Goal: Task Accomplishment & Management: Complete application form

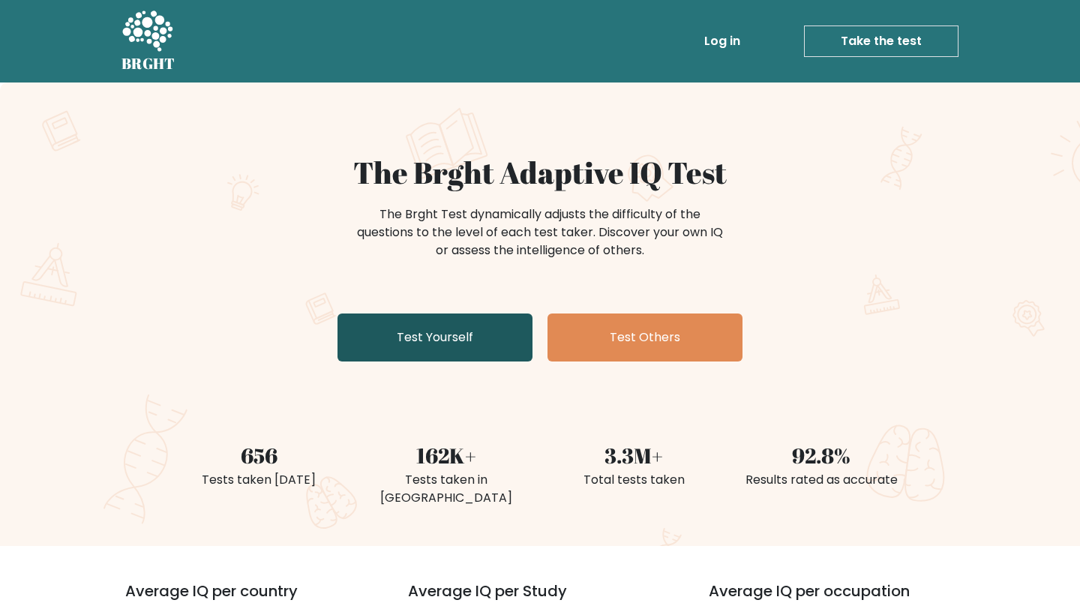
click at [414, 335] on link "Test Yourself" at bounding box center [435, 338] width 195 height 48
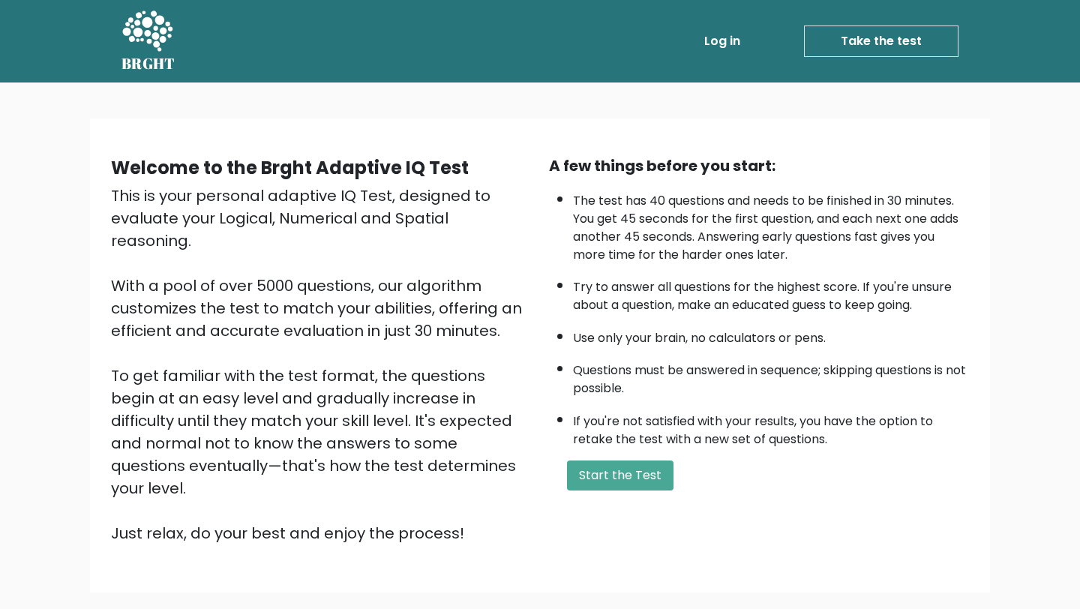
click at [725, 45] on link "Log in" at bounding box center [722, 41] width 48 height 30
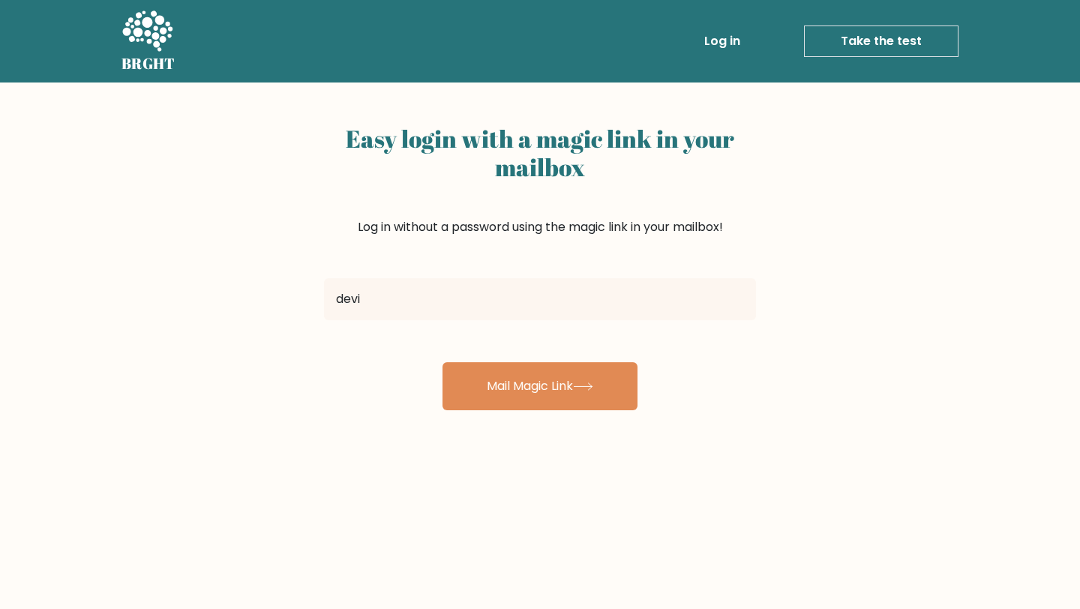
type input "deviazarina.rmt@gmail.com"
click at [725, 45] on link "Log in" at bounding box center [722, 41] width 48 height 30
click at [422, 312] on input "deviazarina.rmt@gmail.com" at bounding box center [540, 299] width 432 height 42
click at [425, 304] on input "deviazarina.rmt@gmail.com" at bounding box center [540, 299] width 432 height 42
type input "deviazarina@gmail.com"
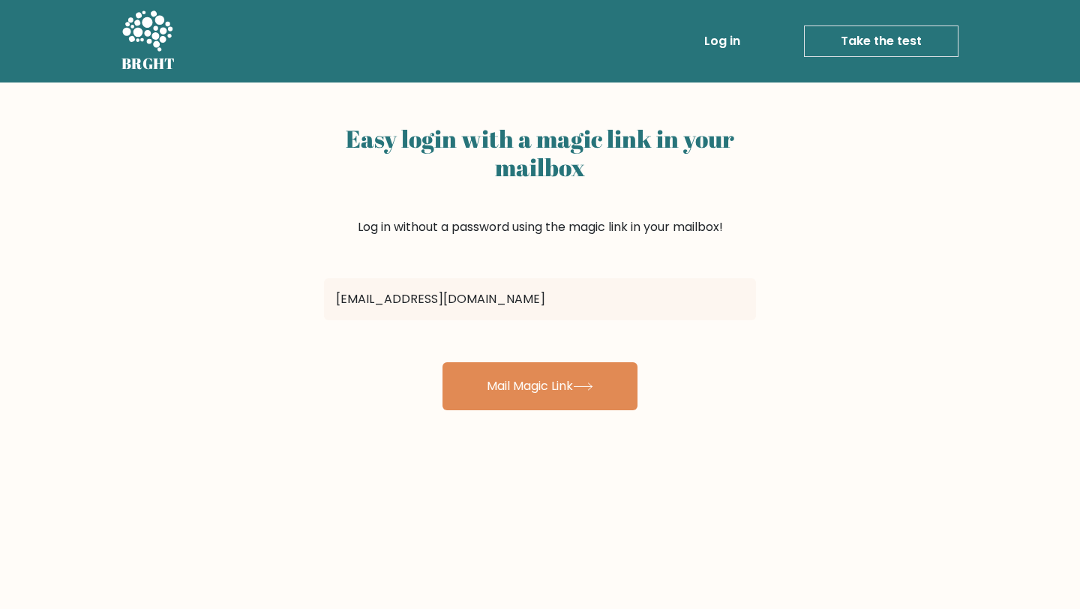
click at [443, 362] on button "Mail Magic Link" at bounding box center [540, 386] width 195 height 48
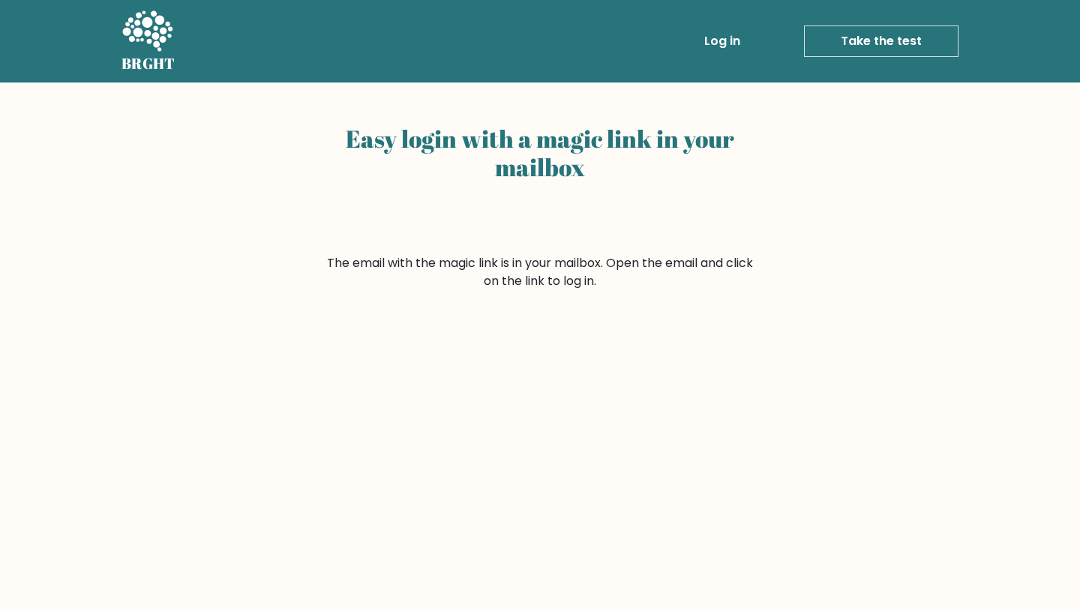
click at [733, 34] on link "Log in" at bounding box center [722, 41] width 48 height 30
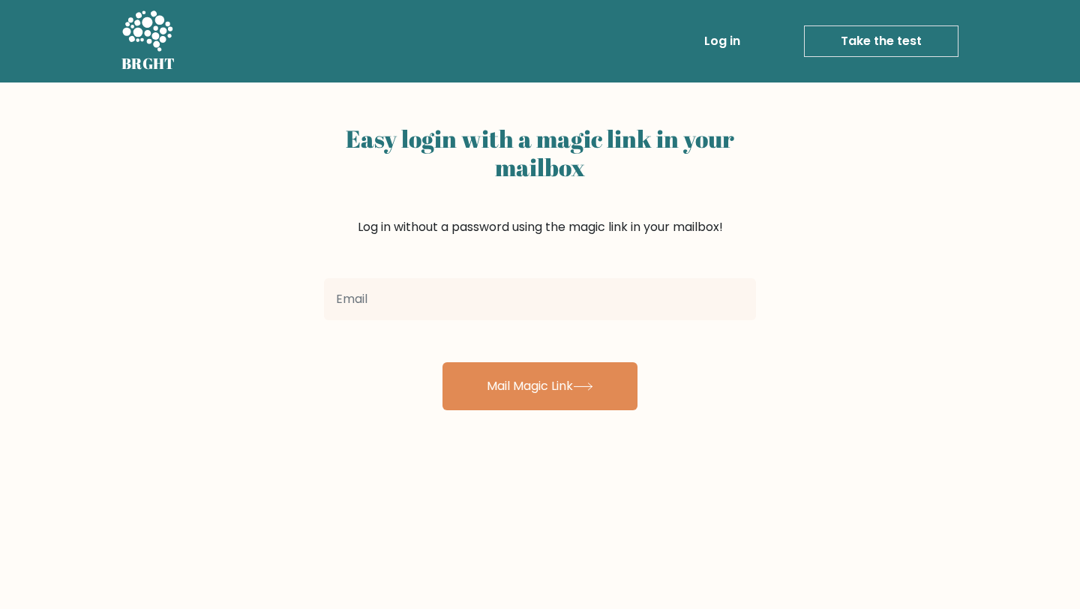
click at [163, 34] on icon at bounding box center [147, 31] width 50 height 41
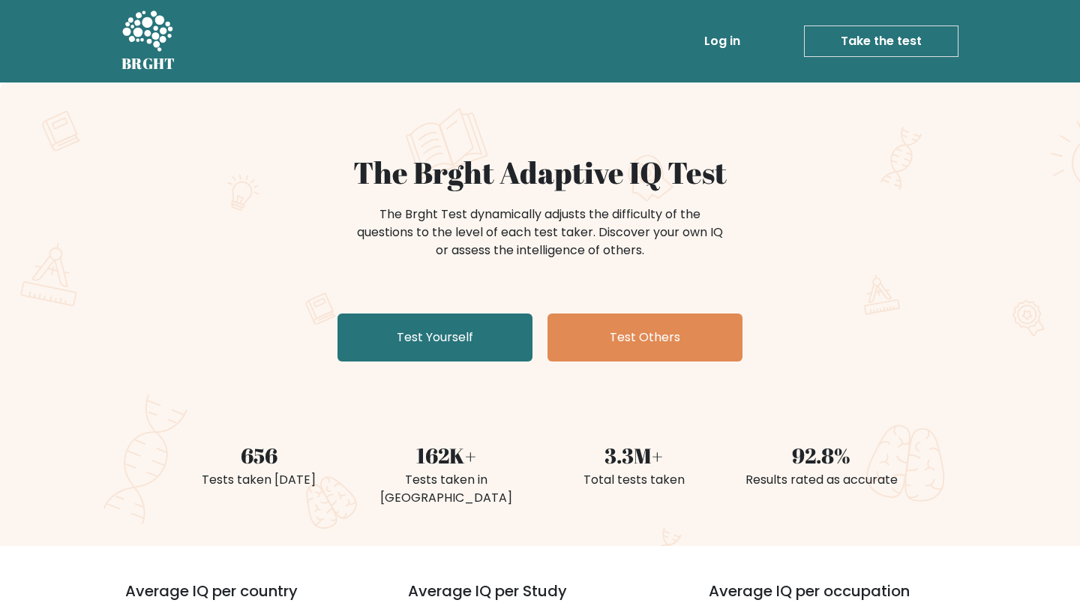
click at [842, 50] on link "Take the test" at bounding box center [881, 42] width 155 height 32
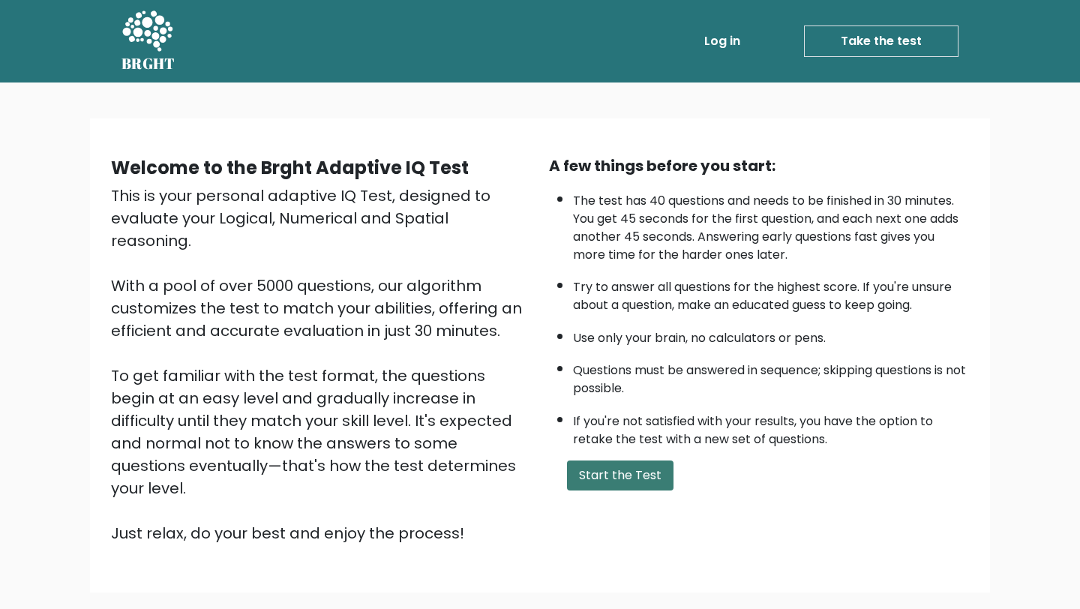
click at [653, 473] on button "Start the Test" at bounding box center [620, 476] width 107 height 30
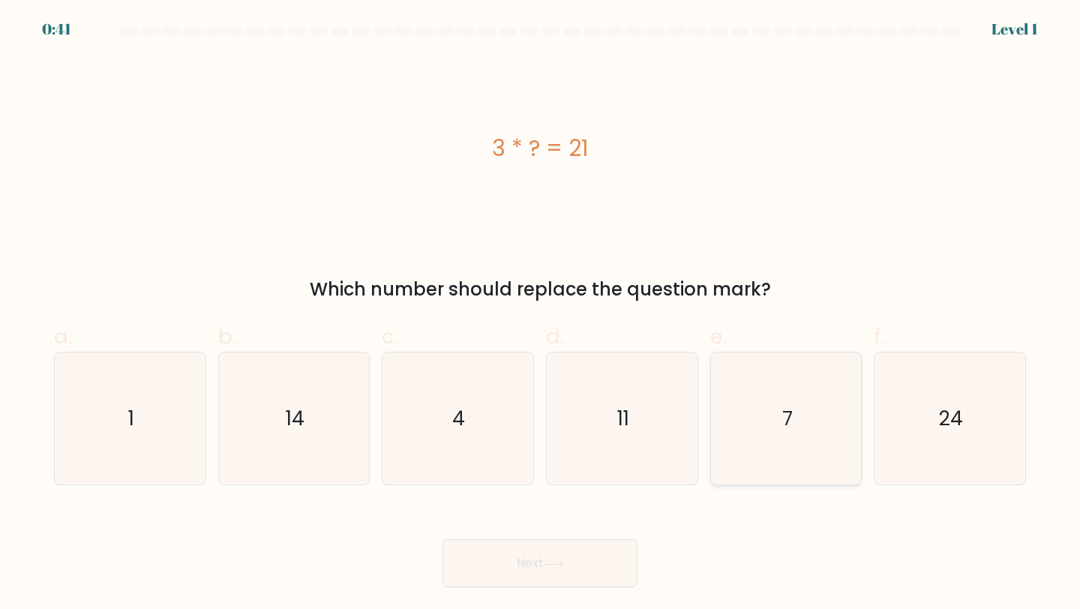
click at [755, 434] on icon "7" at bounding box center [786, 419] width 133 height 133
click at [541, 314] on input "e. 7" at bounding box center [540, 310] width 1 height 10
radio input "true"
click at [578, 575] on button "Next" at bounding box center [540, 563] width 195 height 48
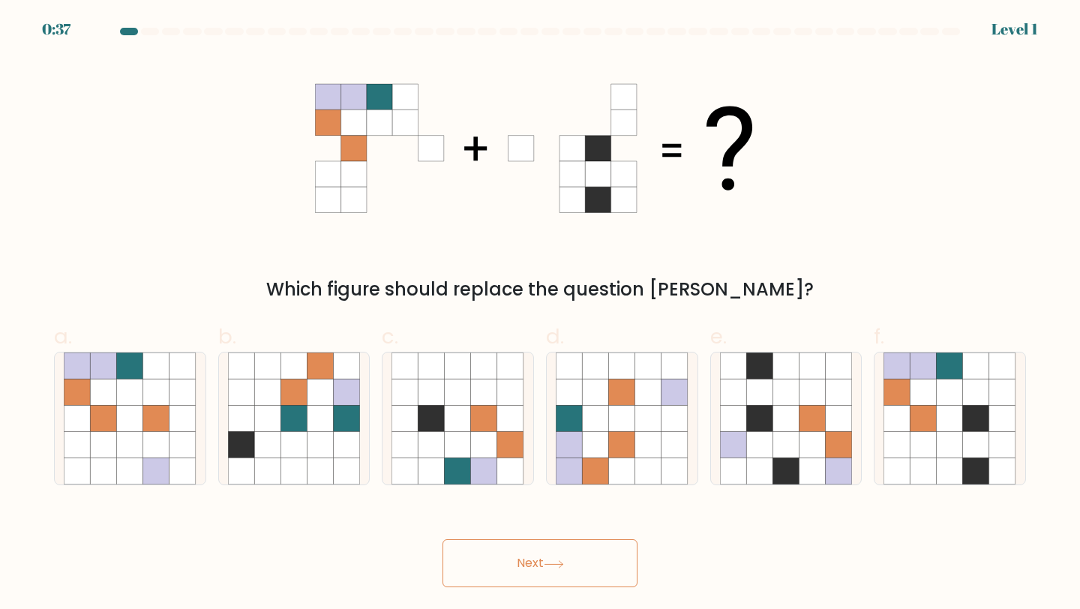
click at [590, 554] on button "Next" at bounding box center [540, 563] width 195 height 48
click at [947, 385] on icon at bounding box center [950, 392] width 26 height 26
click at [541, 314] on input "f." at bounding box center [540, 310] width 1 height 10
radio input "true"
click at [605, 557] on button "Next" at bounding box center [540, 563] width 195 height 48
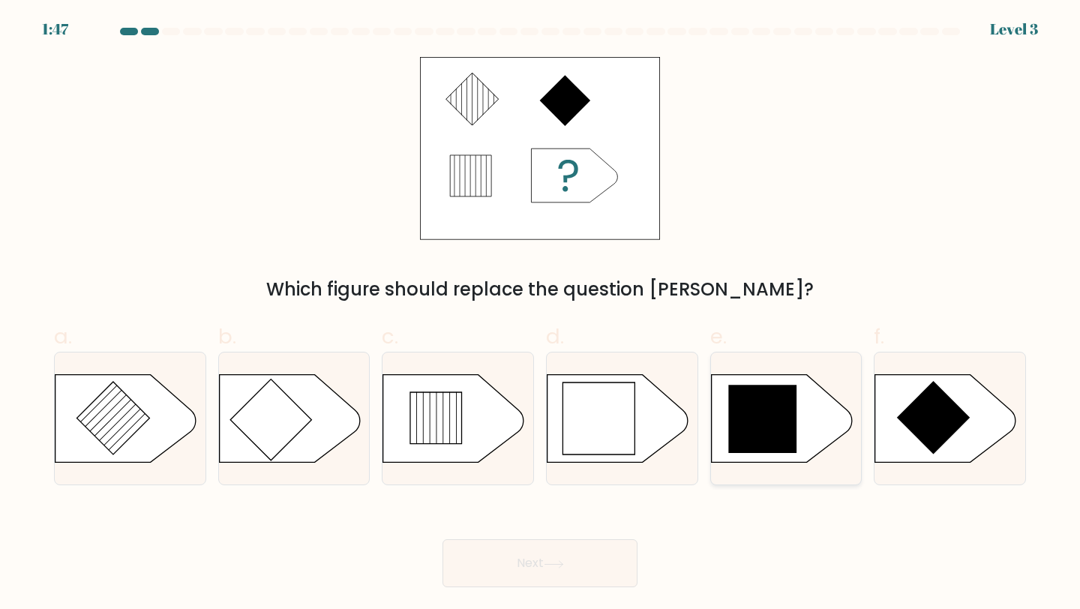
click at [793, 416] on icon at bounding box center [762, 419] width 68 height 68
click at [541, 314] on input "e." at bounding box center [540, 310] width 1 height 10
radio input "true"
click at [578, 566] on button "Next" at bounding box center [540, 563] width 195 height 48
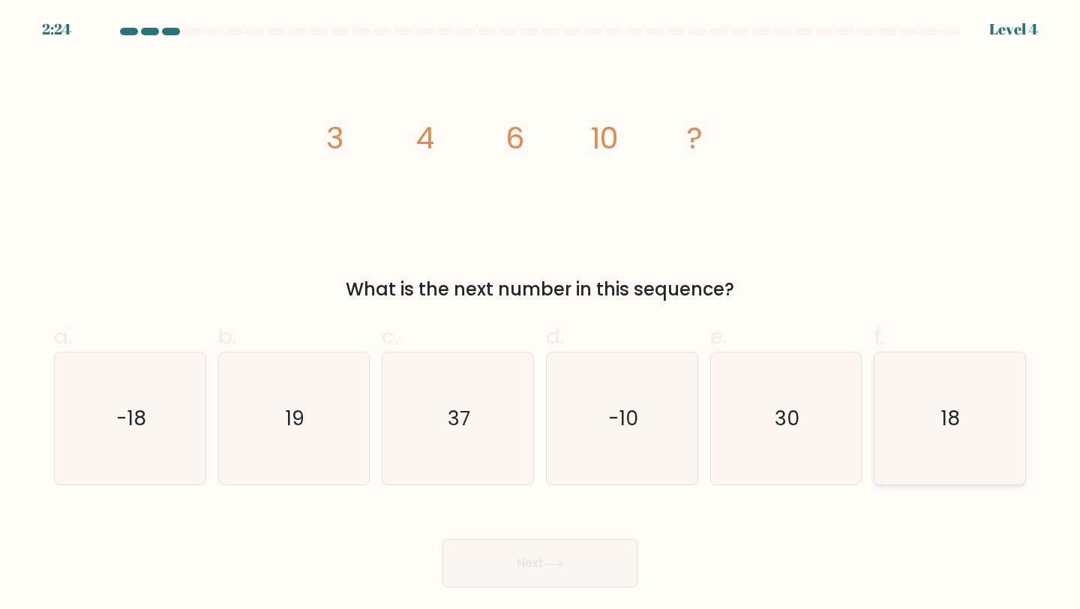
click at [936, 404] on icon "18" at bounding box center [950, 419] width 133 height 133
click at [541, 314] on input "f. 18" at bounding box center [540, 310] width 1 height 10
radio input "true"
click at [577, 552] on button "Next" at bounding box center [540, 563] width 195 height 48
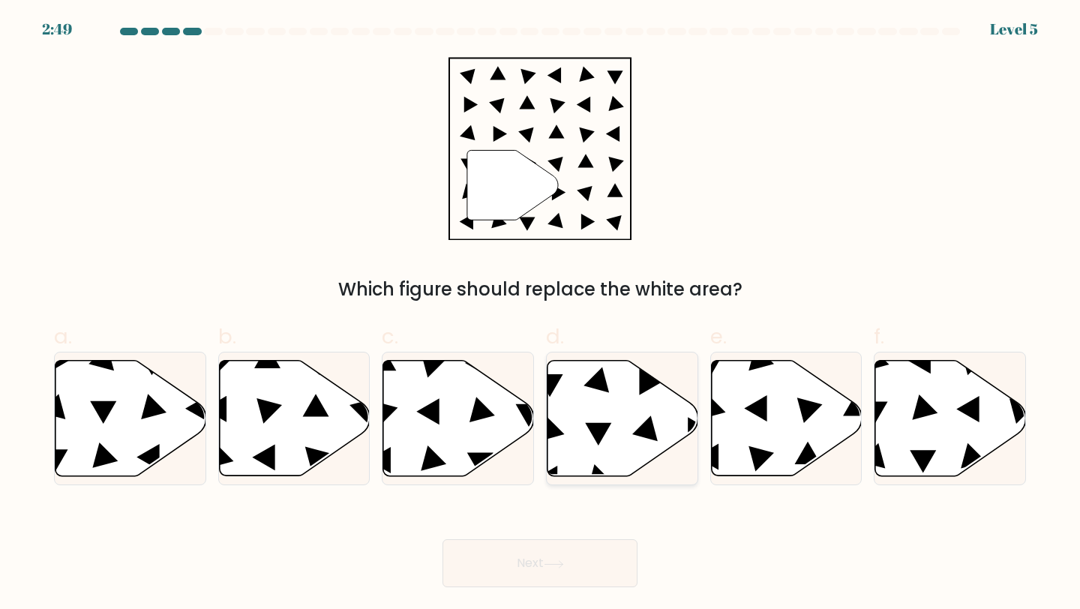
click at [659, 401] on icon at bounding box center [623, 419] width 151 height 116
click at [541, 314] on input "d." at bounding box center [540, 310] width 1 height 10
radio input "true"
click at [603, 564] on button "Next" at bounding box center [540, 563] width 195 height 48
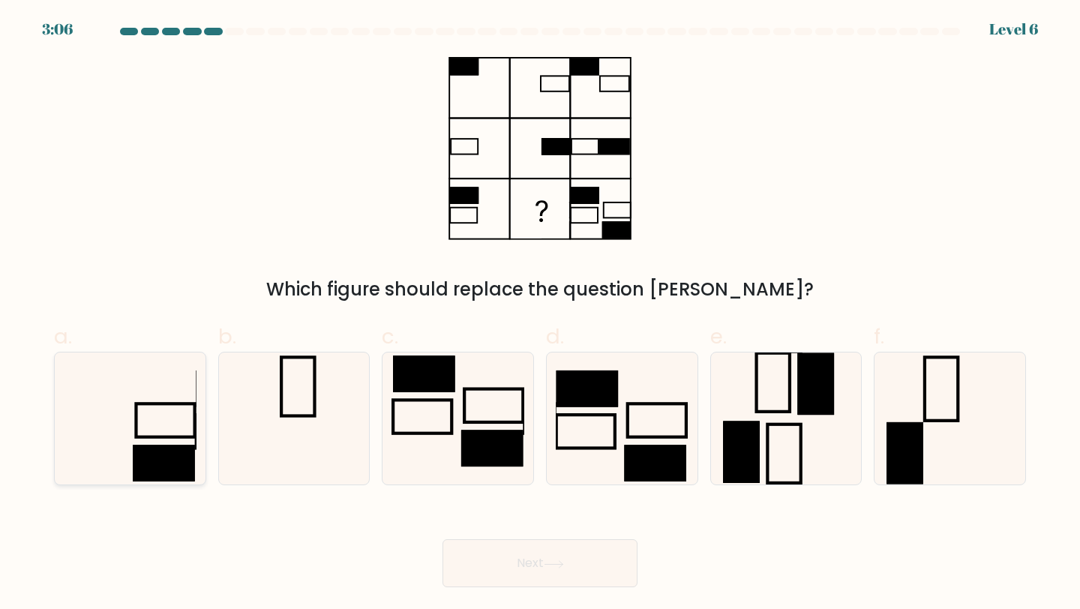
click at [175, 429] on icon at bounding box center [130, 419] width 133 height 133
click at [540, 314] on input "a." at bounding box center [540, 310] width 1 height 10
radio input "true"
click at [494, 551] on button "Next" at bounding box center [540, 563] width 195 height 48
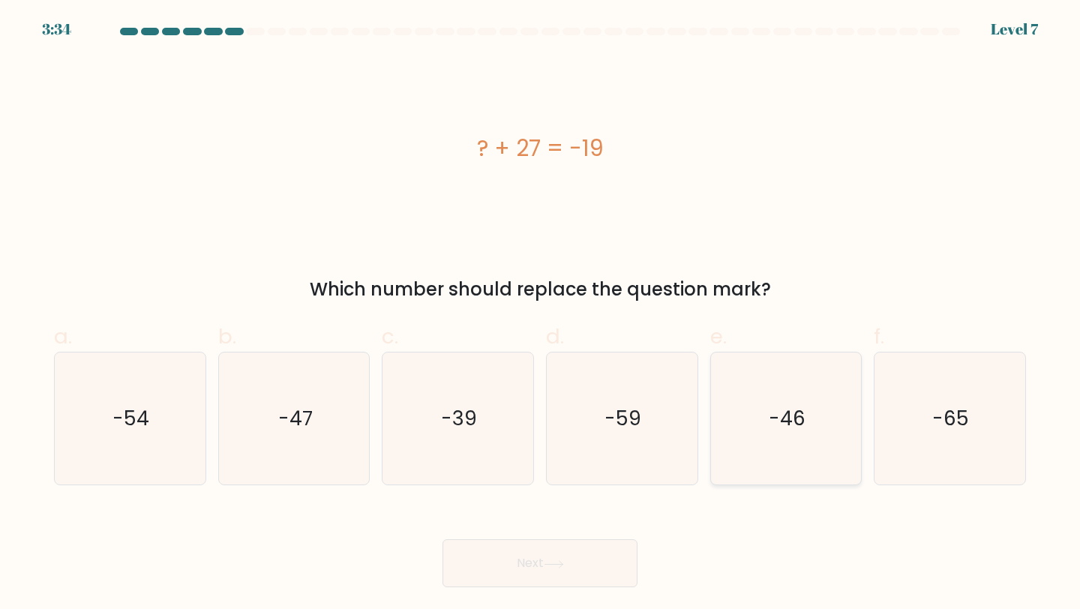
click at [766, 425] on icon "-46" at bounding box center [786, 419] width 133 height 133
click at [541, 314] on input "e. -46" at bounding box center [540, 310] width 1 height 10
radio input "true"
click at [590, 557] on button "Next" at bounding box center [540, 563] width 195 height 48
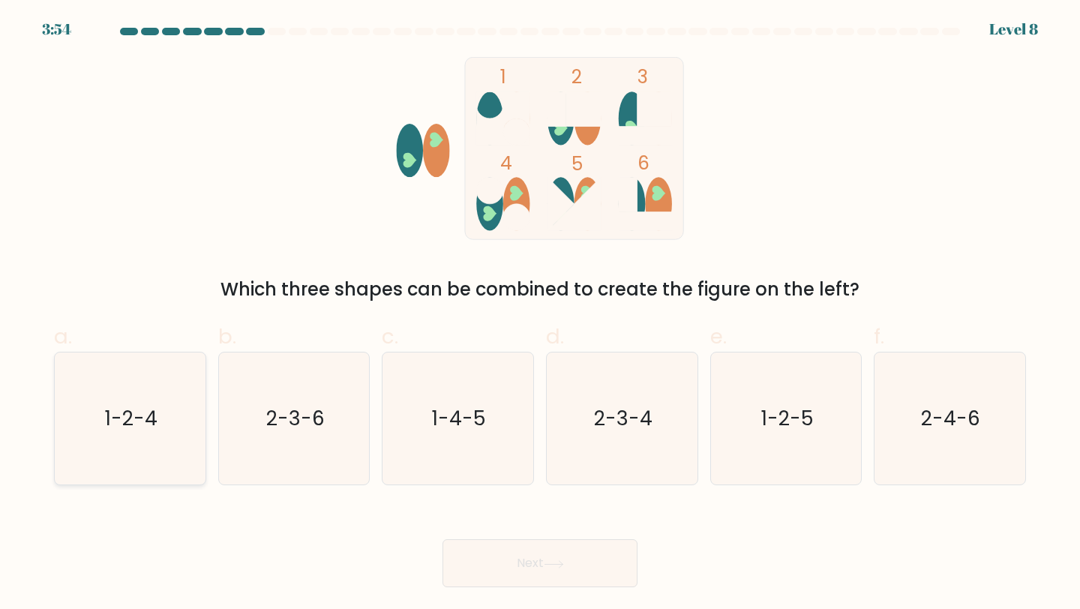
click at [130, 434] on icon "1-2-4" at bounding box center [130, 419] width 133 height 133
click at [540, 314] on input "a. 1-2-4" at bounding box center [540, 310] width 1 height 10
radio input "true"
click at [560, 553] on button "Next" at bounding box center [540, 563] width 195 height 48
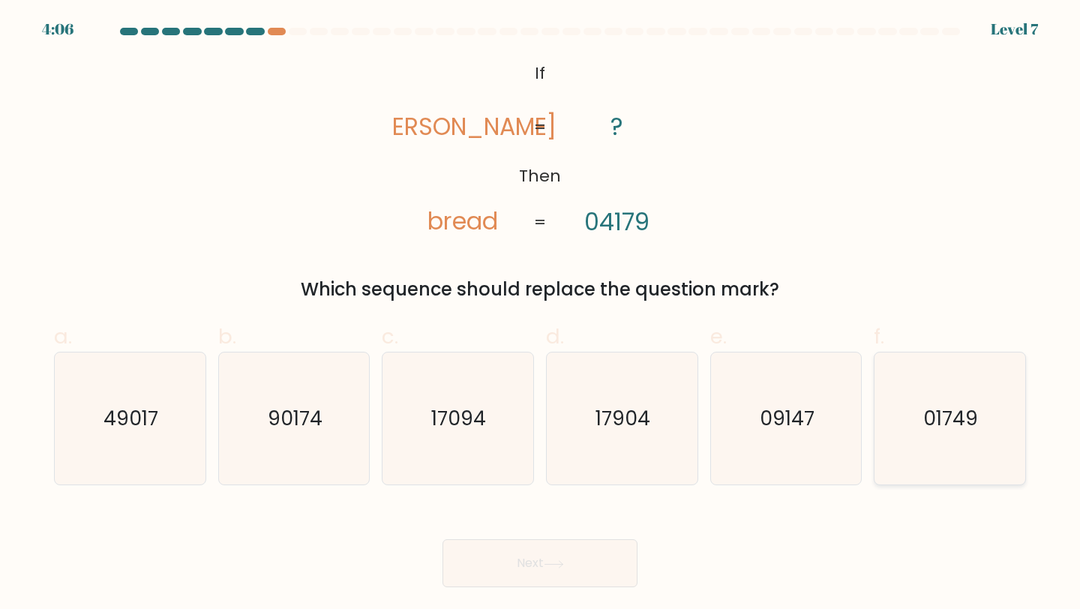
click at [948, 407] on text "01749" at bounding box center [951, 418] width 55 height 28
click at [541, 314] on input "f. 01749" at bounding box center [540, 310] width 1 height 10
radio input "true"
click at [624, 563] on button "Next" at bounding box center [540, 563] width 195 height 48
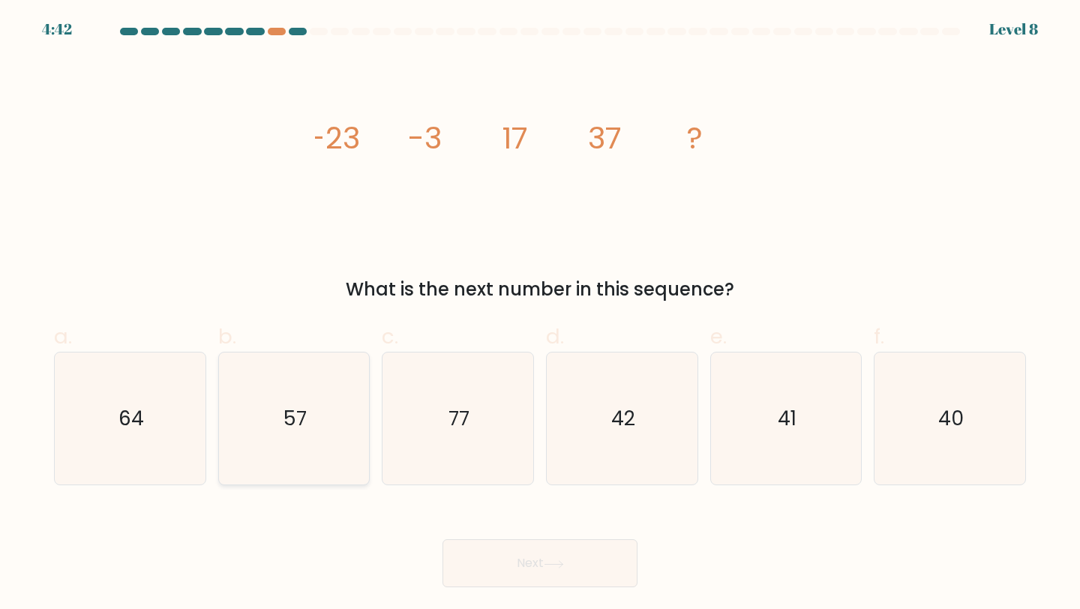
click at [302, 410] on text "57" at bounding box center [295, 418] width 23 height 28
click at [540, 314] on input "b. 57" at bounding box center [540, 310] width 1 height 10
radio input "true"
click at [561, 555] on button "Next" at bounding box center [540, 563] width 195 height 48
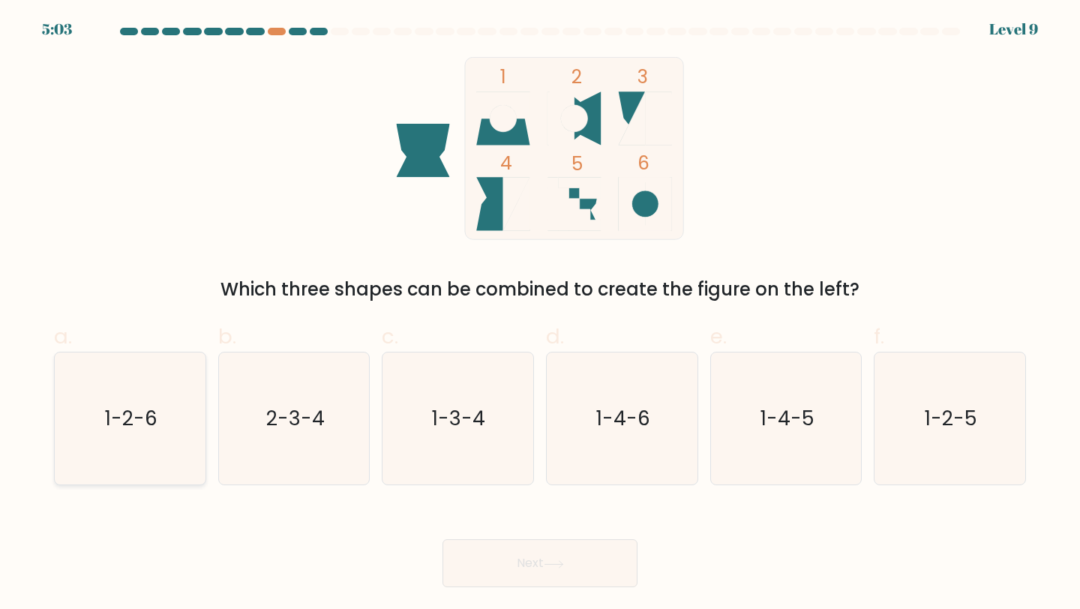
click at [125, 420] on text "1-2-6" at bounding box center [131, 418] width 53 height 28
click at [540, 314] on input "a. 1-2-6" at bounding box center [540, 310] width 1 height 10
radio input "true"
click at [501, 547] on button "Next" at bounding box center [540, 563] width 195 height 48
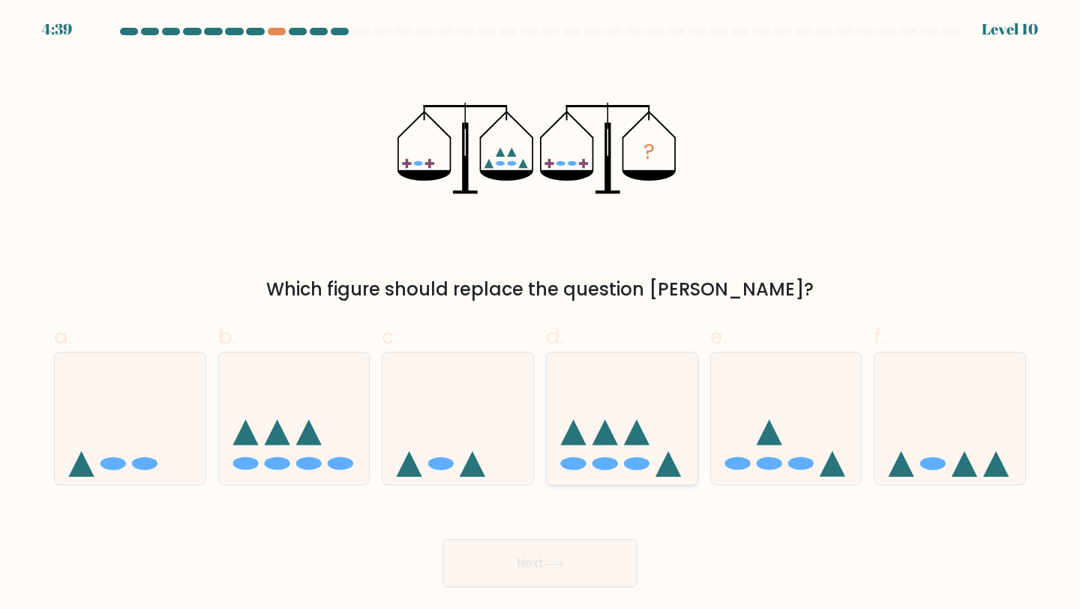
click at [679, 378] on icon at bounding box center [622, 418] width 151 height 125
click at [541, 314] on input "d." at bounding box center [540, 310] width 1 height 10
radio input "true"
click at [602, 560] on button "Next" at bounding box center [540, 563] width 195 height 48
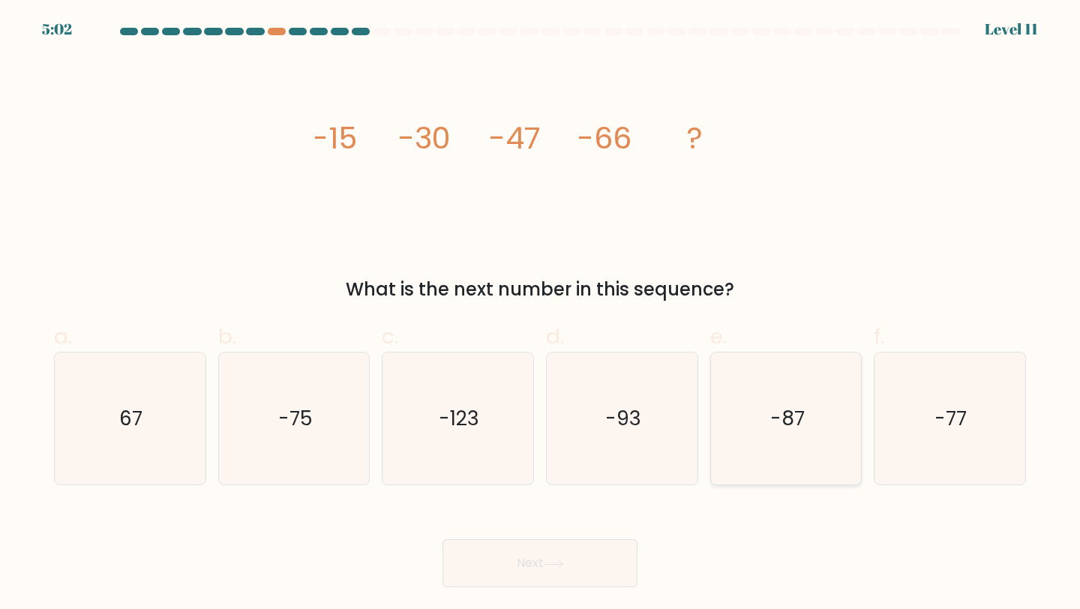
click at [773, 443] on icon "-87" at bounding box center [786, 419] width 133 height 133
click at [541, 314] on input "e. -87" at bounding box center [540, 310] width 1 height 10
radio input "true"
click at [581, 565] on button "Next" at bounding box center [540, 563] width 195 height 48
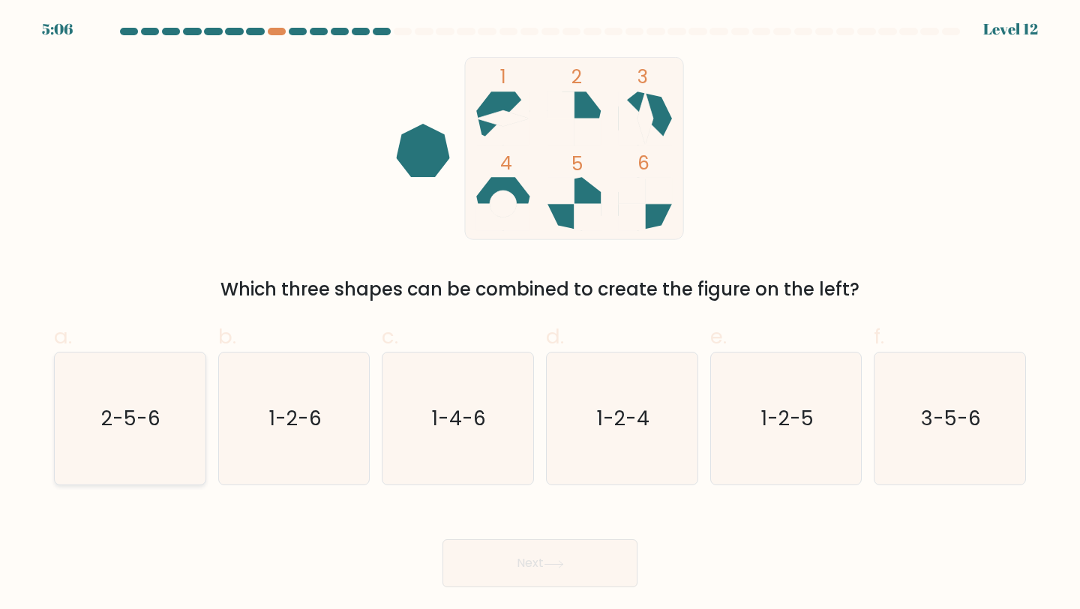
click at [200, 431] on div "2-5-6" at bounding box center [130, 419] width 152 height 134
click at [540, 314] on input "a. 2-5-6" at bounding box center [540, 310] width 1 height 10
radio input "true"
click at [484, 555] on button "Next" at bounding box center [540, 563] width 195 height 48
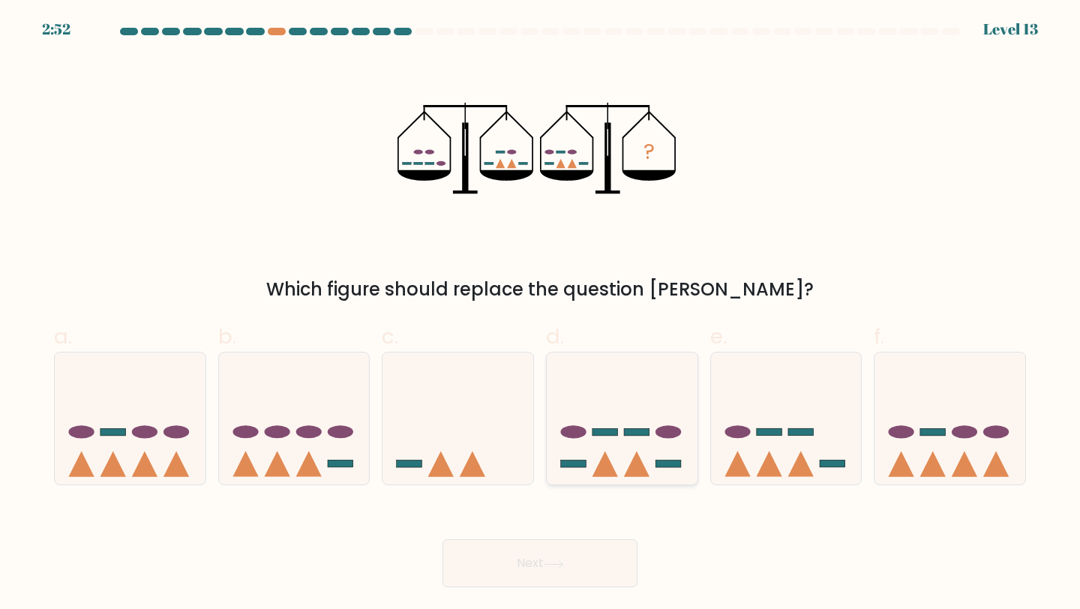
click at [576, 406] on icon at bounding box center [622, 418] width 151 height 125
click at [541, 314] on input "d." at bounding box center [540, 310] width 1 height 10
radio input "true"
click at [563, 553] on button "Next" at bounding box center [540, 563] width 195 height 48
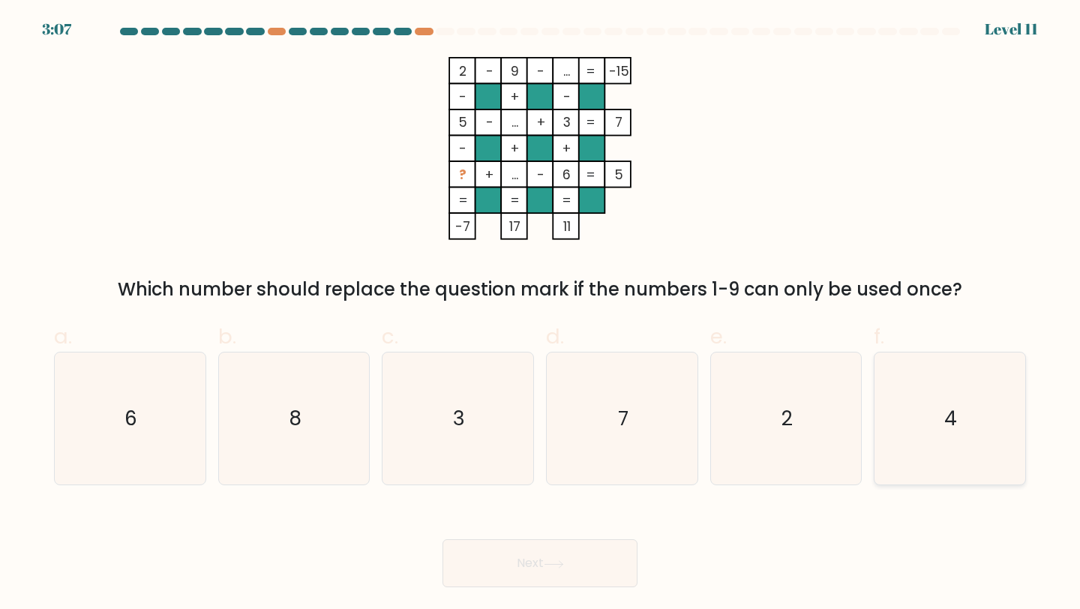
click at [993, 421] on icon "4" at bounding box center [950, 419] width 133 height 133
click at [541, 314] on input "f. 4" at bounding box center [540, 310] width 1 height 10
radio input "true"
click at [606, 554] on button "Next" at bounding box center [540, 563] width 195 height 48
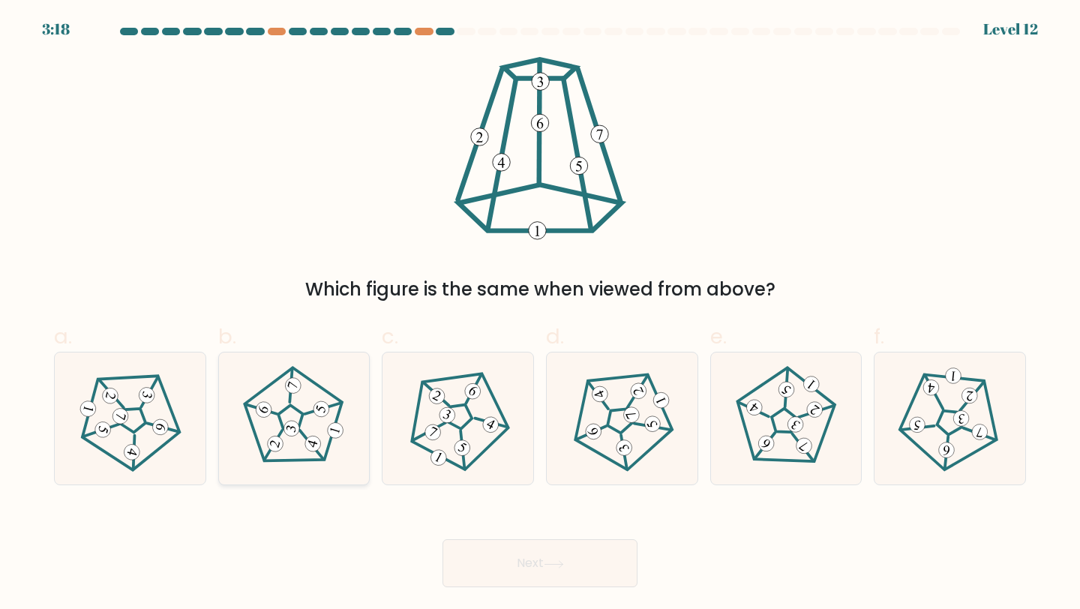
click at [317, 413] on 780 at bounding box center [322, 409] width 20 height 20
click at [540, 314] on input "b." at bounding box center [540, 310] width 1 height 10
radio input "true"
click at [495, 560] on button "Next" at bounding box center [540, 563] width 195 height 48
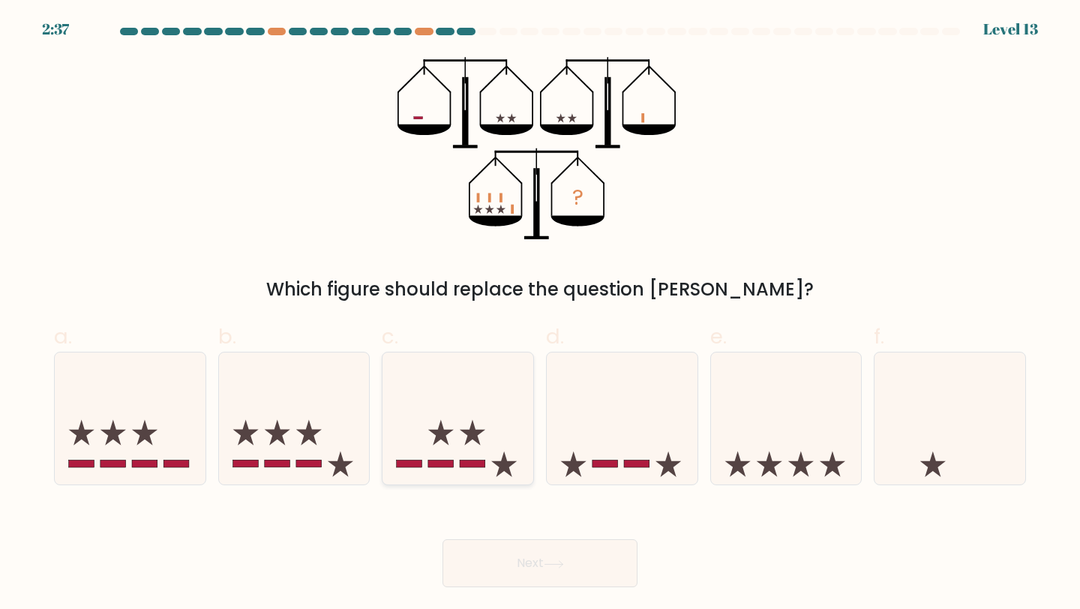
click at [445, 412] on icon at bounding box center [458, 418] width 151 height 125
click at [540, 314] on input "c." at bounding box center [540, 310] width 1 height 10
radio input "true"
click at [552, 563] on icon at bounding box center [554, 564] width 20 height 8
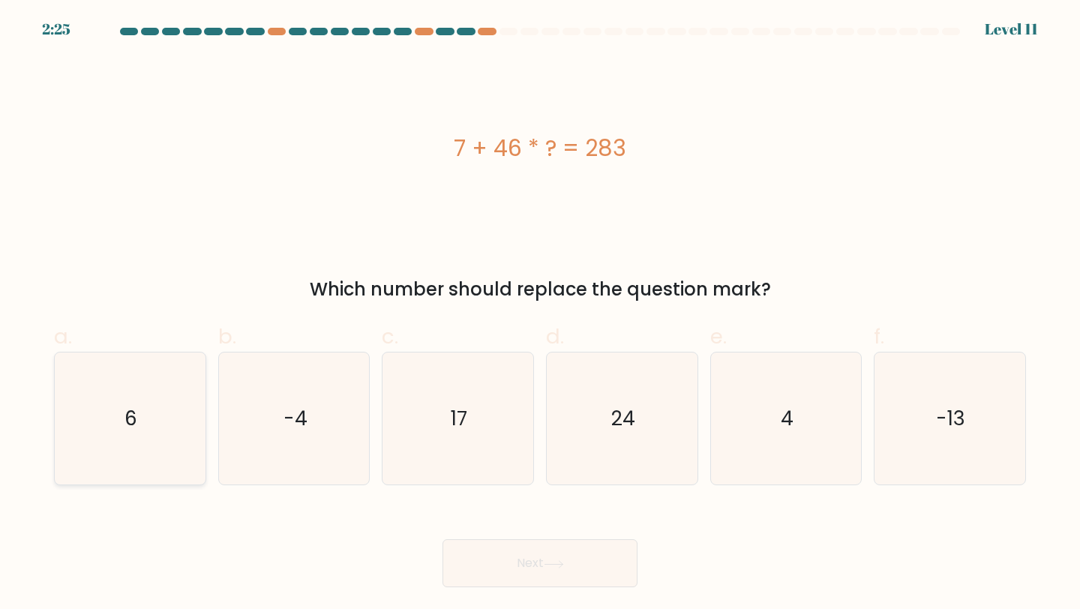
click at [149, 411] on icon "6" at bounding box center [130, 419] width 133 height 133
click at [540, 314] on input "a. 6" at bounding box center [540, 310] width 1 height 10
radio input "true"
click at [524, 570] on button "Next" at bounding box center [540, 563] width 195 height 48
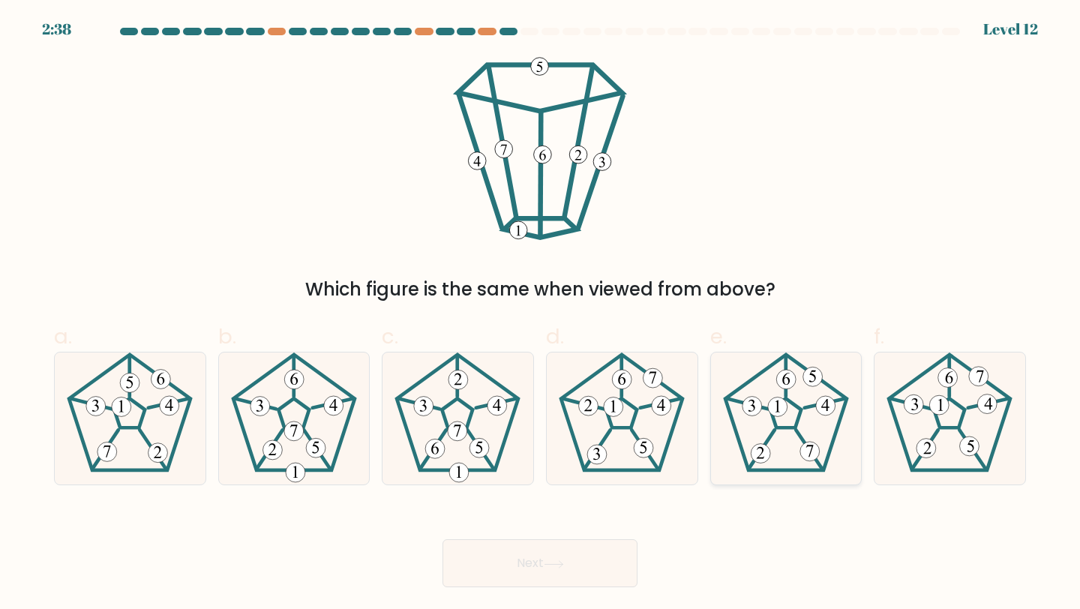
click at [791, 428] on 255 at bounding box center [785, 412] width 31 height 29
click at [541, 314] on input "e." at bounding box center [540, 310] width 1 height 10
radio input "true"
click at [599, 570] on button "Next" at bounding box center [540, 563] width 195 height 48
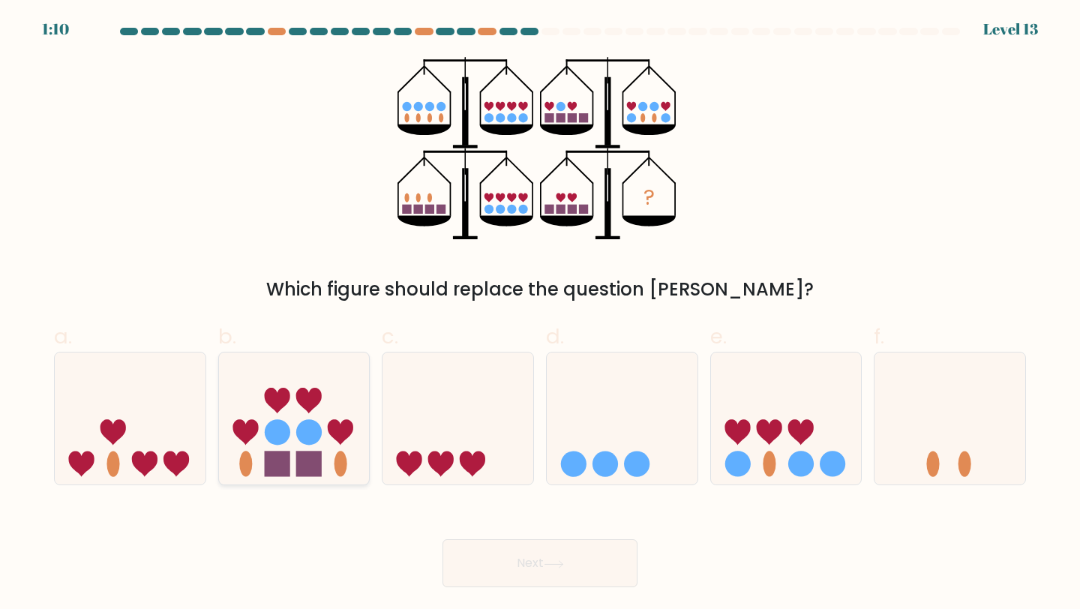
click at [323, 440] on icon at bounding box center [294, 418] width 151 height 125
click at [540, 314] on input "b." at bounding box center [540, 310] width 1 height 10
radio input "true"
click at [561, 552] on button "Next" at bounding box center [540, 563] width 195 height 48
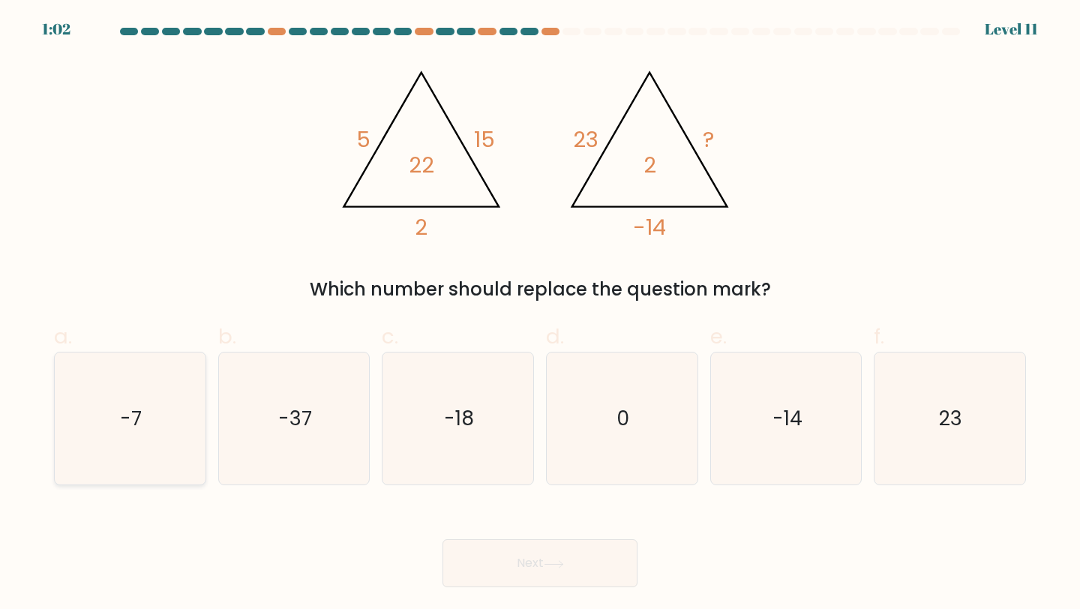
click at [167, 413] on icon "-7" at bounding box center [130, 419] width 133 height 133
click at [540, 314] on input "a. -7" at bounding box center [540, 310] width 1 height 10
radio input "true"
click at [519, 564] on button "Next" at bounding box center [540, 563] width 195 height 48
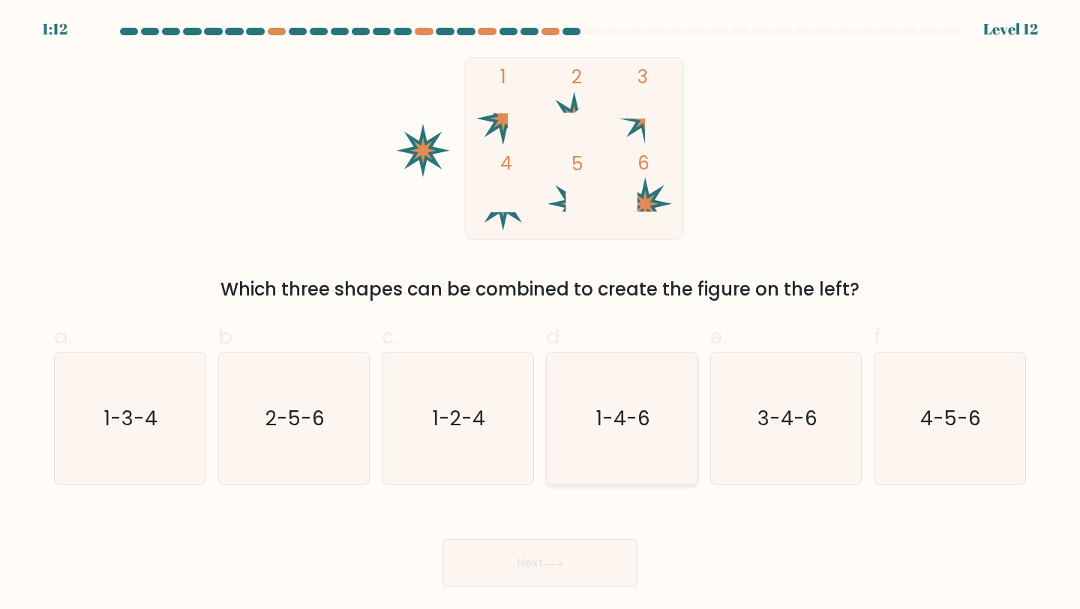
click at [594, 409] on icon "1-4-6" at bounding box center [622, 419] width 133 height 133
click at [541, 314] on input "d. 1-4-6" at bounding box center [540, 310] width 1 height 10
radio input "true"
click at [566, 576] on button "Next" at bounding box center [540, 563] width 195 height 48
click at [564, 567] on icon at bounding box center [554, 564] width 20 height 8
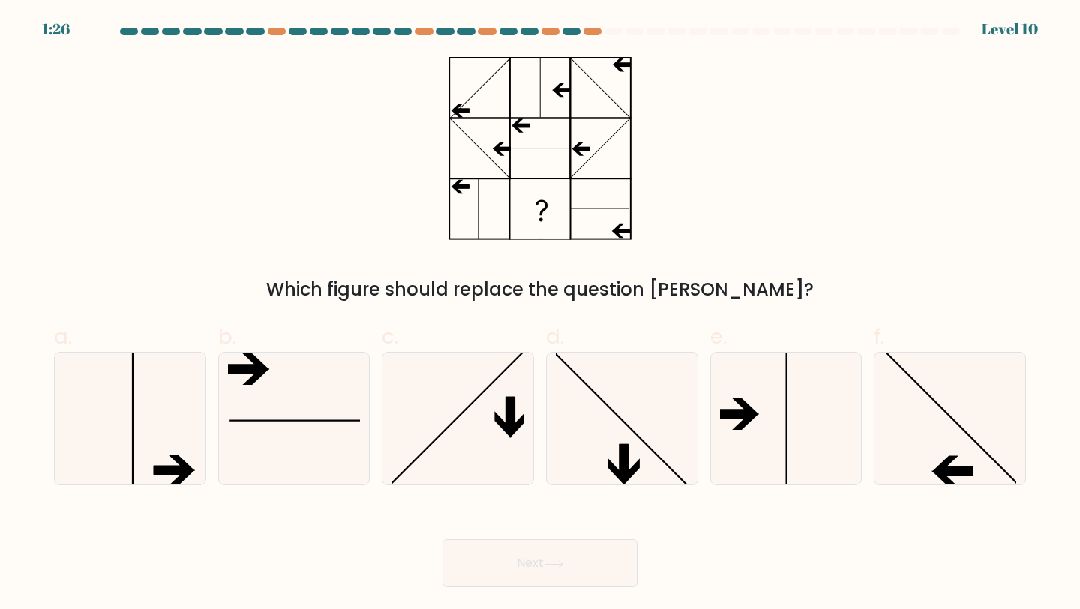
click at [872, 422] on div "f." at bounding box center [950, 403] width 164 height 165
click at [902, 422] on icon at bounding box center [950, 419] width 133 height 133
click at [541, 314] on input "f." at bounding box center [540, 310] width 1 height 10
radio input "true"
click at [599, 560] on button "Next" at bounding box center [540, 563] width 195 height 48
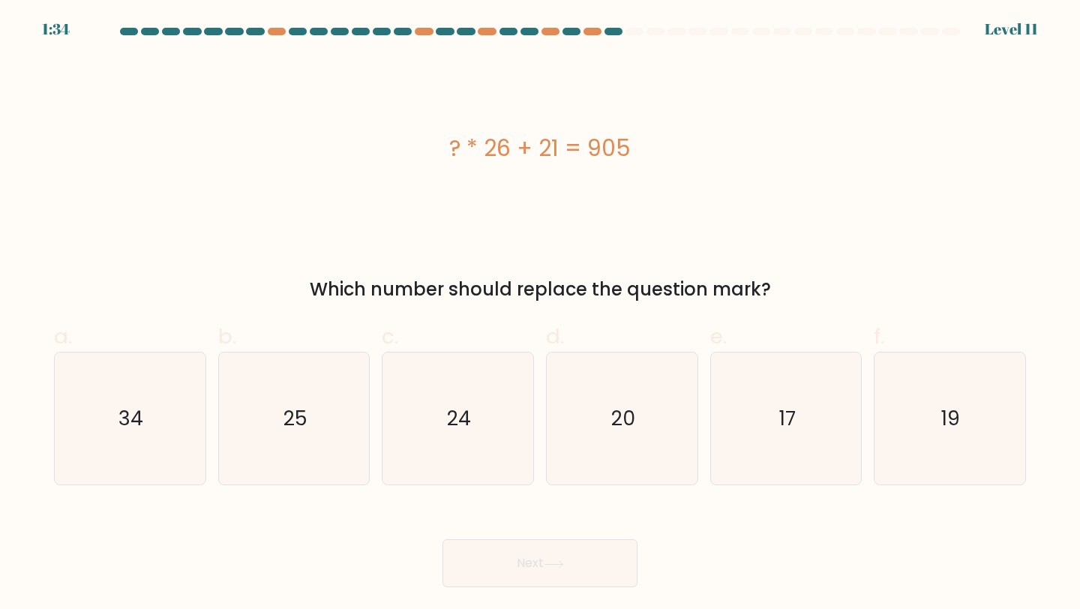
click at [599, 560] on button "Next" at bounding box center [540, 563] width 195 height 48
click at [165, 395] on icon "34" at bounding box center [130, 419] width 133 height 133
click at [540, 314] on input "a. 34" at bounding box center [540, 310] width 1 height 10
radio input "true"
click at [606, 555] on button "Next" at bounding box center [540, 563] width 195 height 48
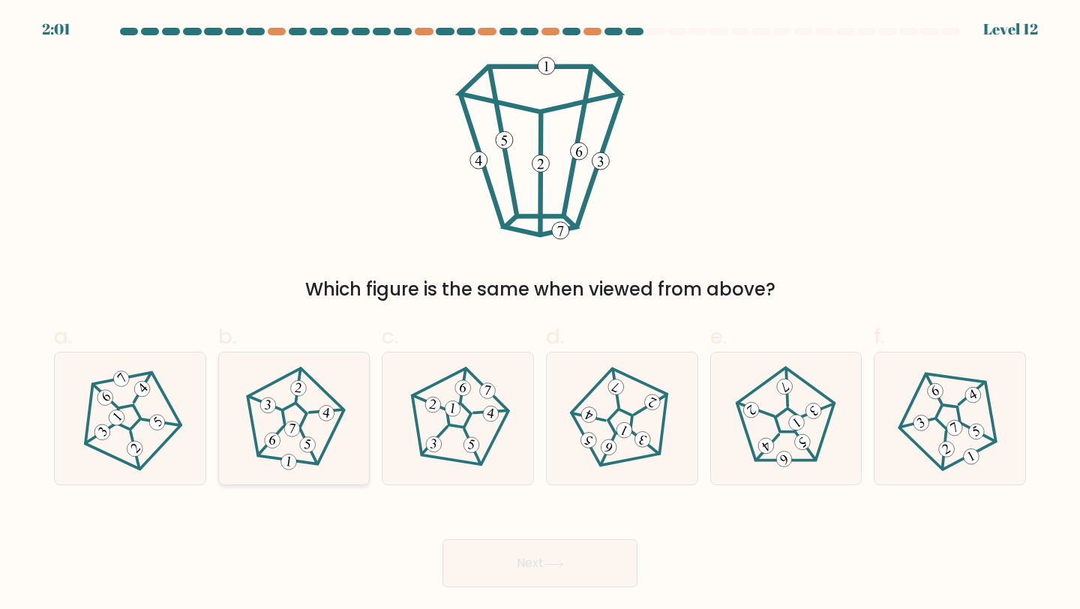
click at [317, 429] on icon at bounding box center [294, 419] width 106 height 106
click at [540, 314] on input "b." at bounding box center [540, 310] width 1 height 10
radio input "true"
click at [567, 557] on button "Next" at bounding box center [540, 563] width 195 height 48
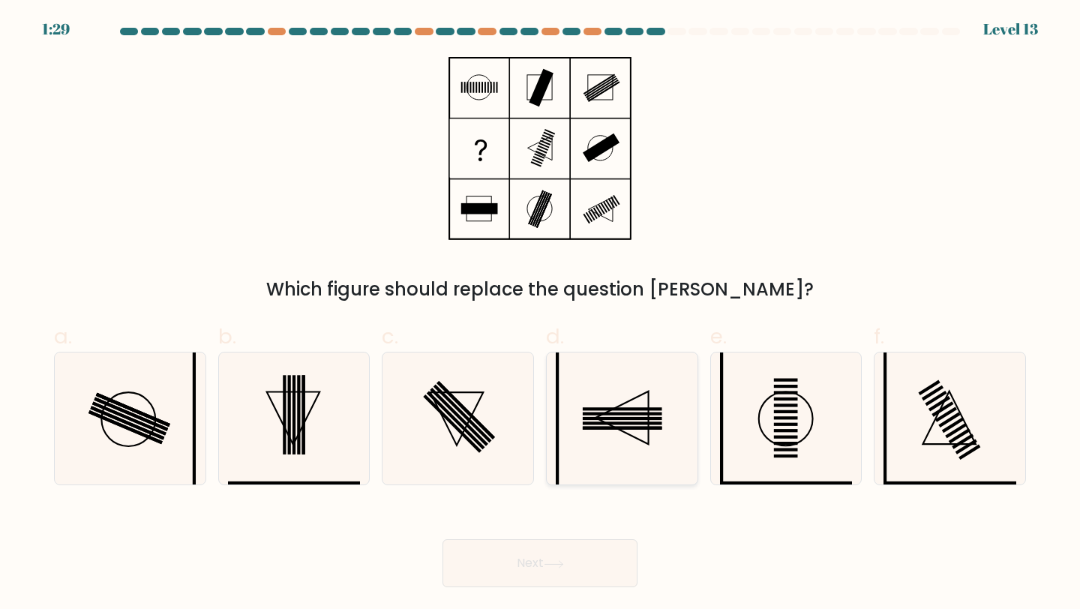
click at [606, 417] on rect at bounding box center [623, 418] width 80 height 3
click at [541, 314] on input "d." at bounding box center [540, 310] width 1 height 10
radio input "true"
click at [575, 557] on button "Next" at bounding box center [540, 563] width 195 height 48
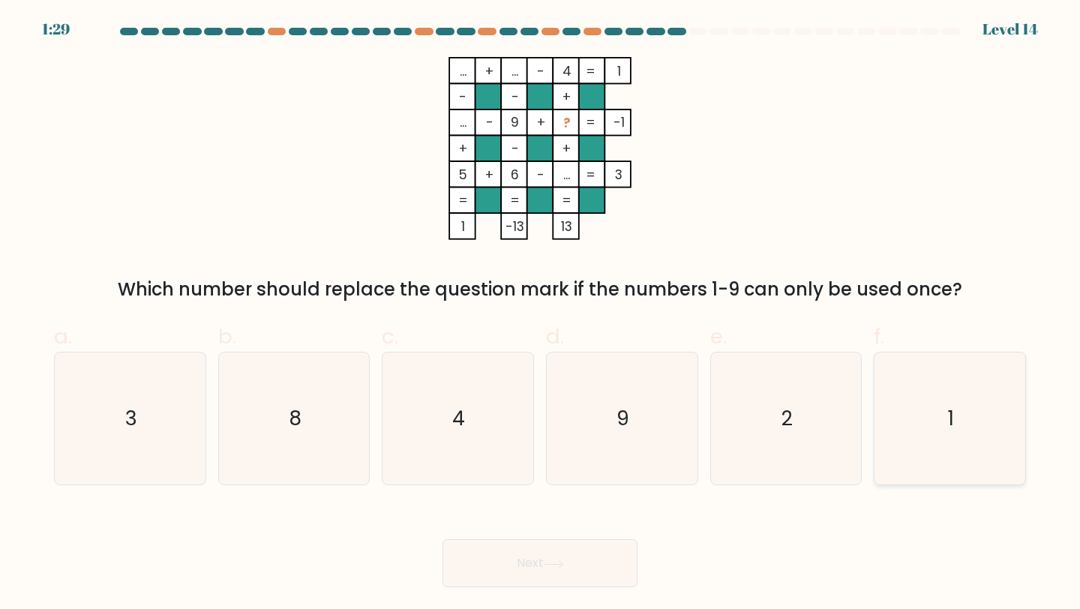
click at [968, 394] on icon "1" at bounding box center [950, 419] width 133 height 133
click at [541, 314] on input "f. 1" at bounding box center [540, 310] width 1 height 10
radio input "true"
click at [566, 577] on button "Next" at bounding box center [540, 563] width 195 height 48
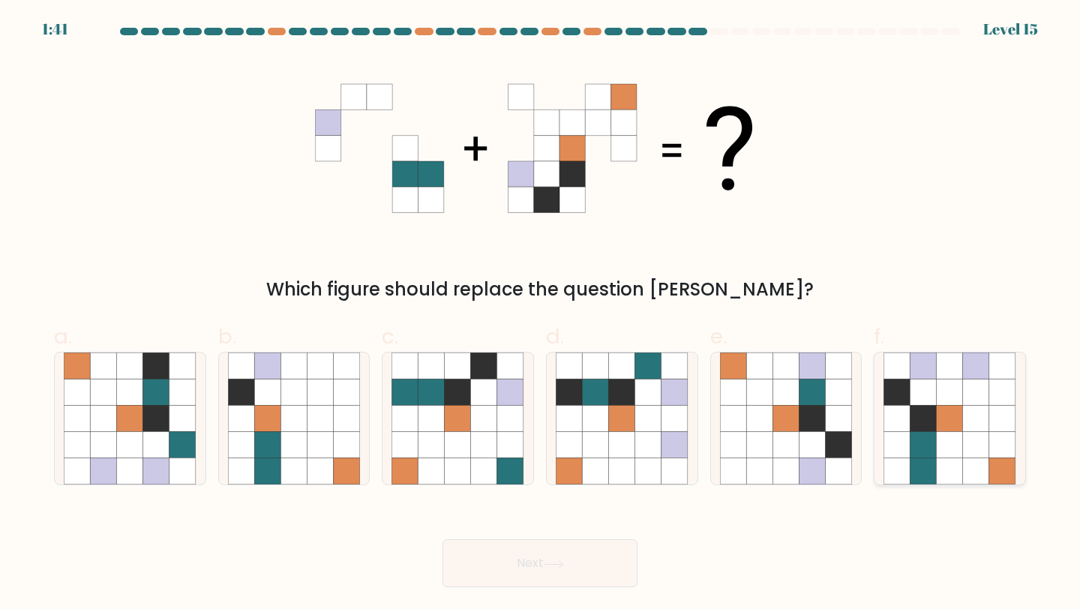
click at [953, 371] on icon at bounding box center [950, 366] width 26 height 26
click at [541, 314] on input "f." at bounding box center [540, 310] width 1 height 10
radio input "true"
click at [593, 560] on button "Next" at bounding box center [540, 563] width 195 height 48
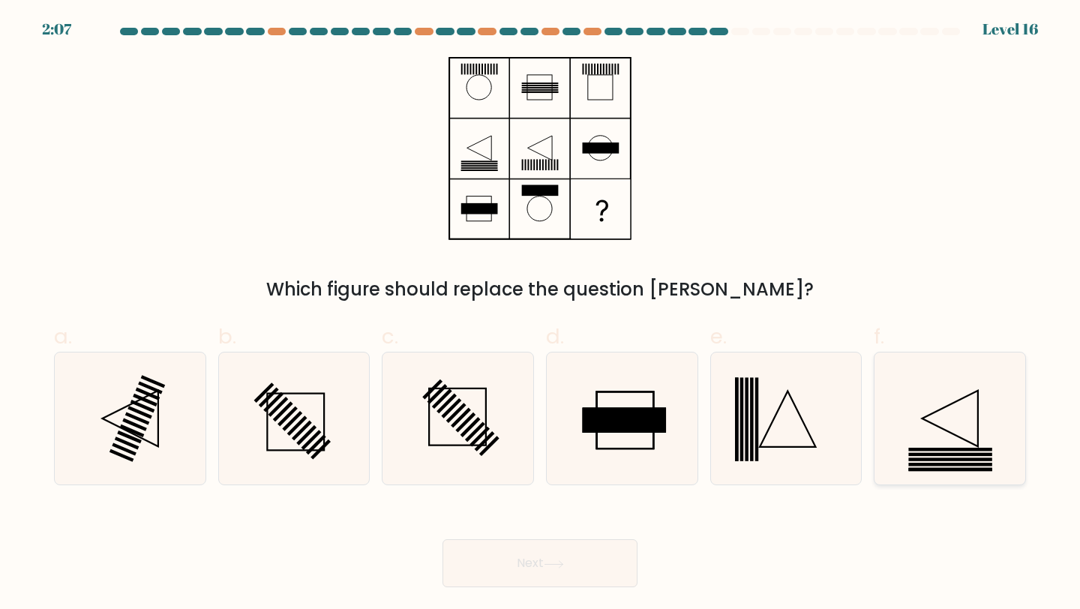
click at [936, 428] on icon at bounding box center [950, 419] width 133 height 133
click at [541, 314] on input "f." at bounding box center [540, 310] width 1 height 10
radio input "true"
click at [538, 563] on button "Next" at bounding box center [540, 563] width 195 height 48
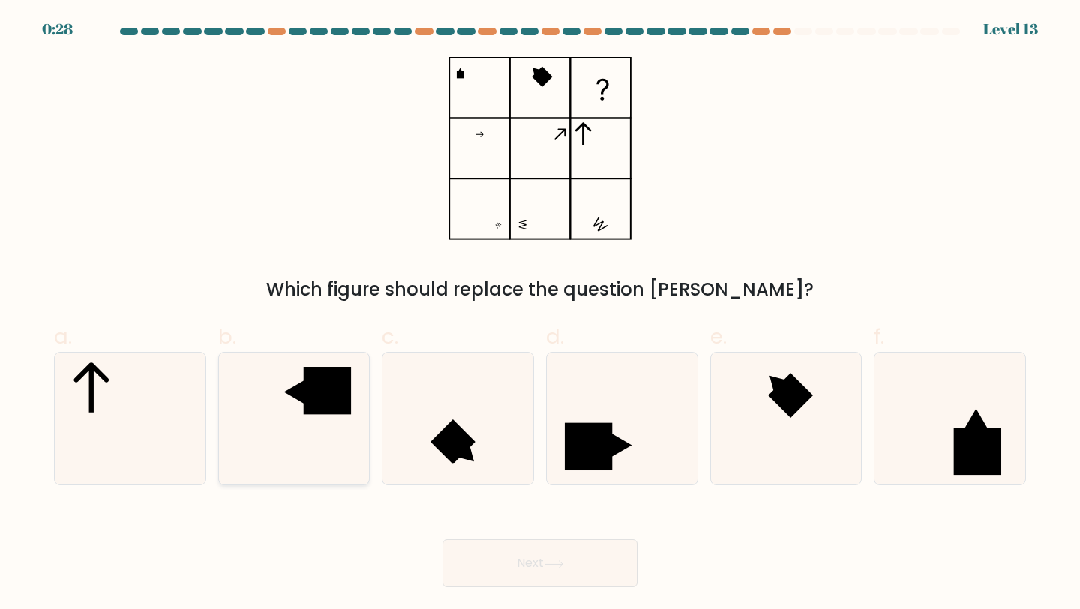
click at [311, 408] on rect at bounding box center [328, 391] width 48 height 48
click at [540, 314] on input "b." at bounding box center [540, 310] width 1 height 10
radio input "true"
click at [518, 563] on button "Next" at bounding box center [540, 563] width 195 height 48
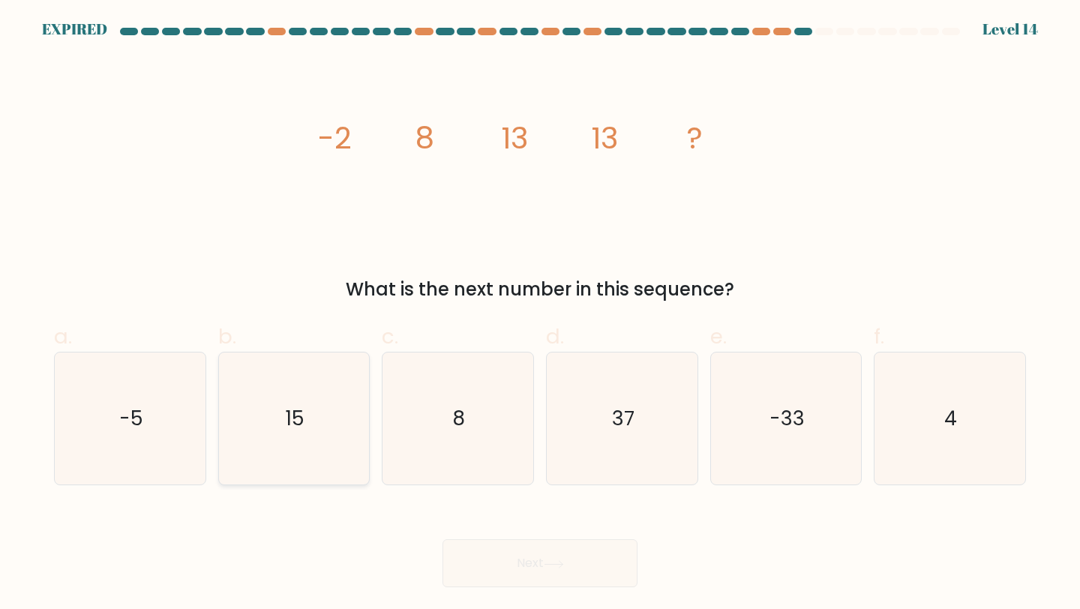
click at [318, 454] on icon "15" at bounding box center [294, 419] width 133 height 133
click at [540, 314] on input "b. 15" at bounding box center [540, 310] width 1 height 10
radio input "true"
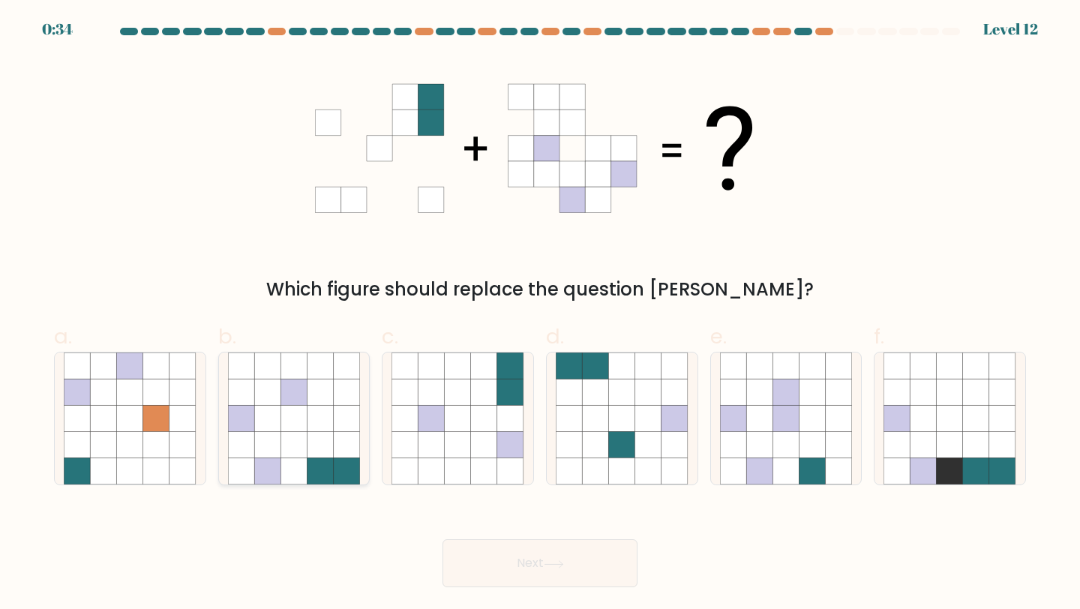
click at [307, 414] on icon at bounding box center [294, 419] width 26 height 26
click at [540, 314] on input "b." at bounding box center [540, 310] width 1 height 10
radio input "true"
click at [517, 572] on button "Next" at bounding box center [540, 563] width 195 height 48
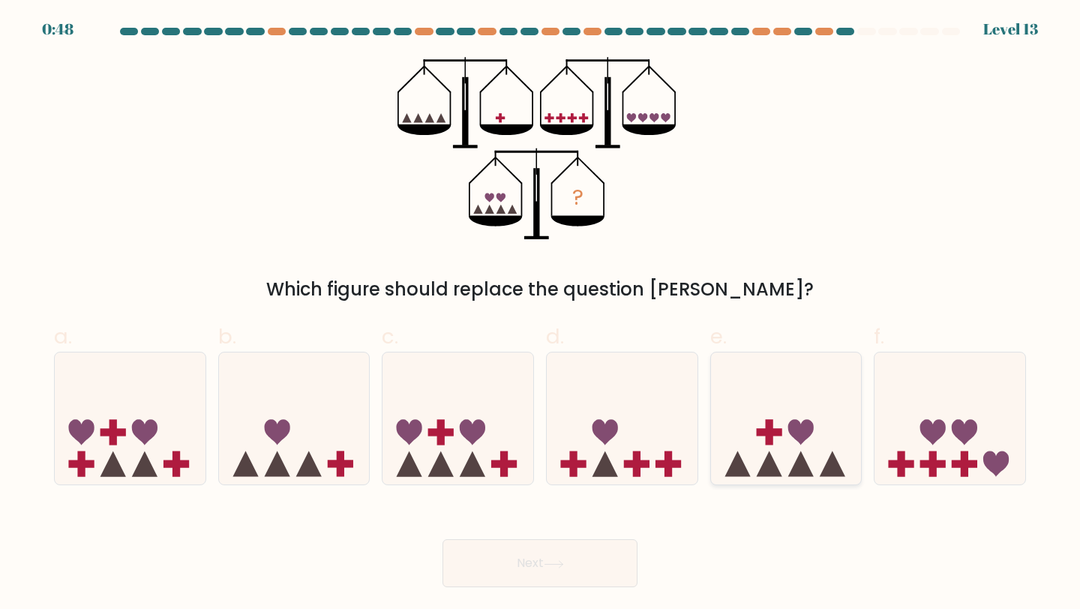
click at [763, 425] on icon at bounding box center [786, 418] width 151 height 125
click at [541, 314] on input "e." at bounding box center [540, 310] width 1 height 10
radio input "true"
click at [596, 571] on button "Next" at bounding box center [540, 563] width 195 height 48
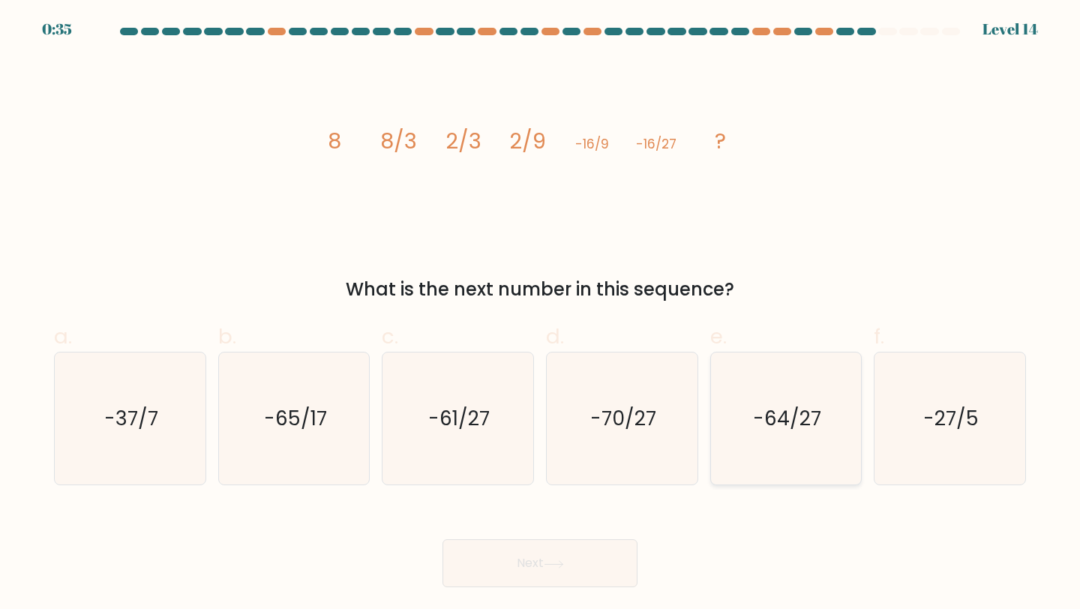
click at [774, 426] on text "-64/27" at bounding box center [787, 418] width 68 height 28
click at [541, 314] on input "e. -64/27" at bounding box center [540, 310] width 1 height 10
radio input "true"
click at [551, 562] on icon at bounding box center [554, 564] width 20 height 8
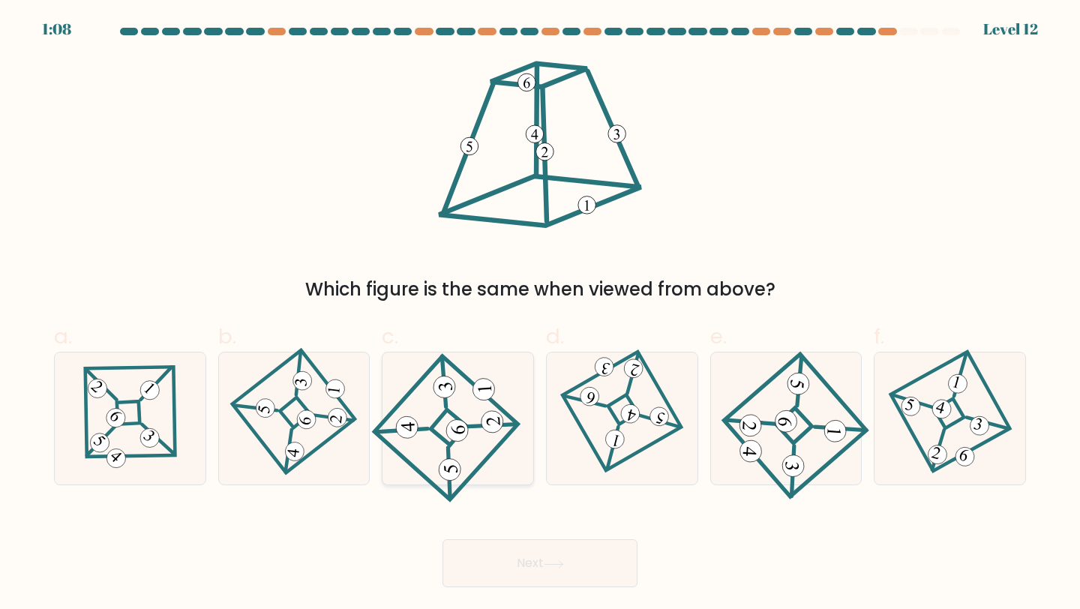
click at [434, 446] on icon at bounding box center [458, 419] width 122 height 106
click at [540, 314] on input "c." at bounding box center [540, 310] width 1 height 10
radio input "true"
click at [514, 561] on button "Next" at bounding box center [540, 563] width 195 height 48
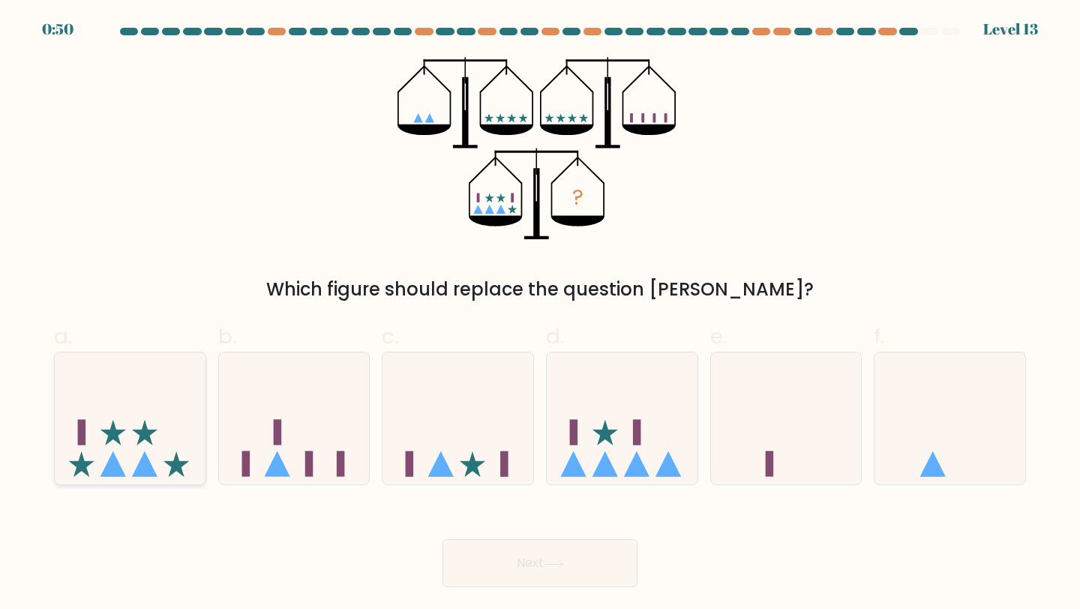
click at [153, 401] on icon at bounding box center [130, 418] width 151 height 125
click at [540, 314] on input "a." at bounding box center [540, 310] width 1 height 10
radio input "true"
click at [574, 559] on button "Next" at bounding box center [540, 563] width 195 height 48
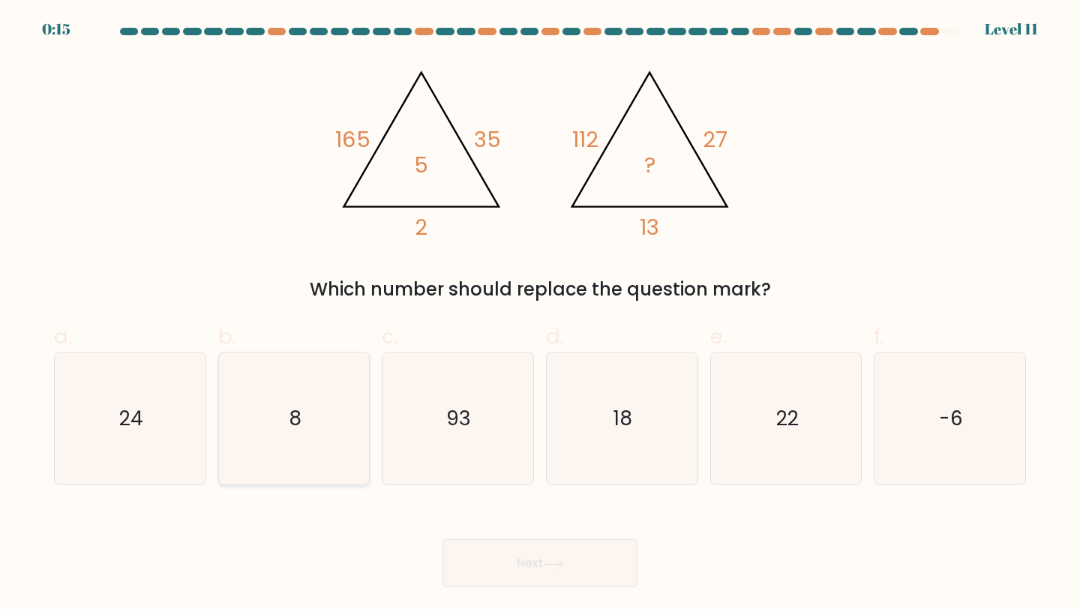
click at [250, 402] on icon "8" at bounding box center [294, 419] width 133 height 133
click at [540, 314] on input "b. 8" at bounding box center [540, 310] width 1 height 10
radio input "true"
click at [495, 548] on button "Next" at bounding box center [540, 563] width 195 height 48
click at [513, 568] on button "Next" at bounding box center [540, 563] width 195 height 48
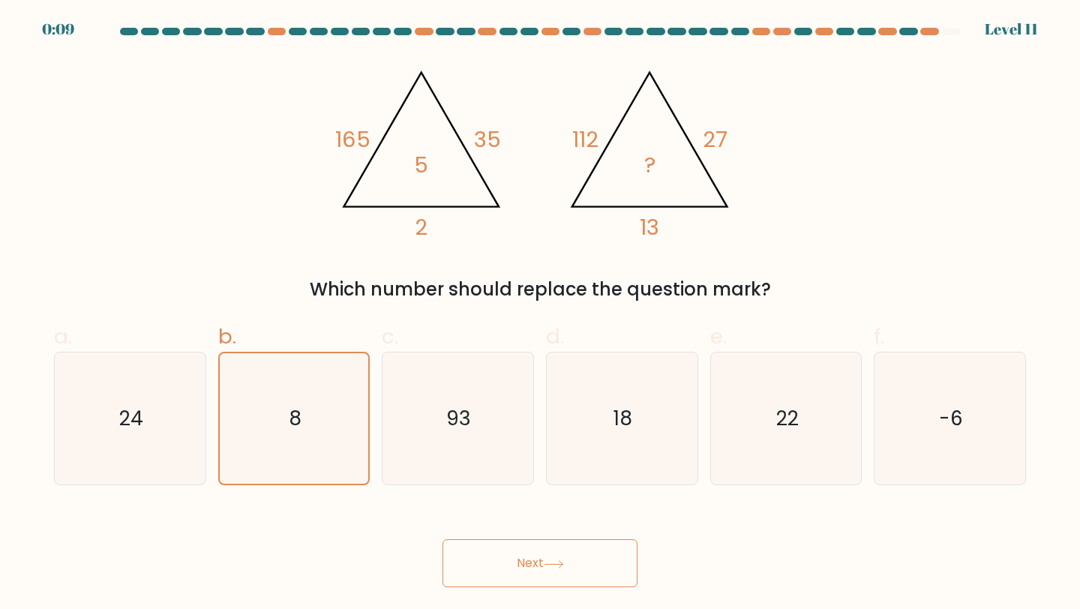
click at [513, 568] on button "Next" at bounding box center [540, 563] width 195 height 48
click at [554, 570] on button "Next" at bounding box center [540, 563] width 195 height 48
click at [528, 560] on button "Next" at bounding box center [540, 563] width 195 height 48
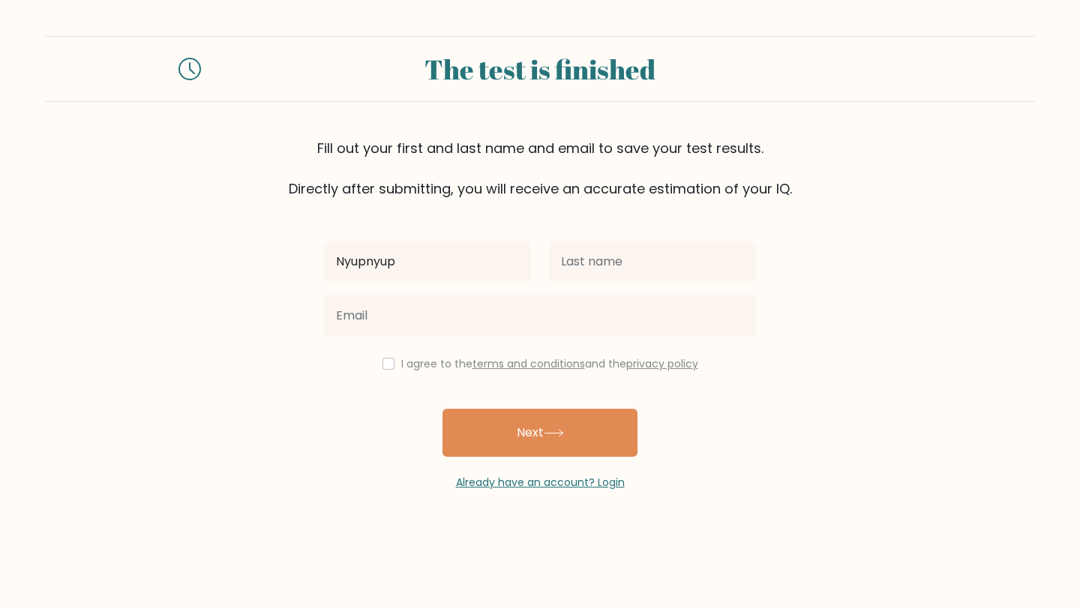
type input "Nyupnyup"
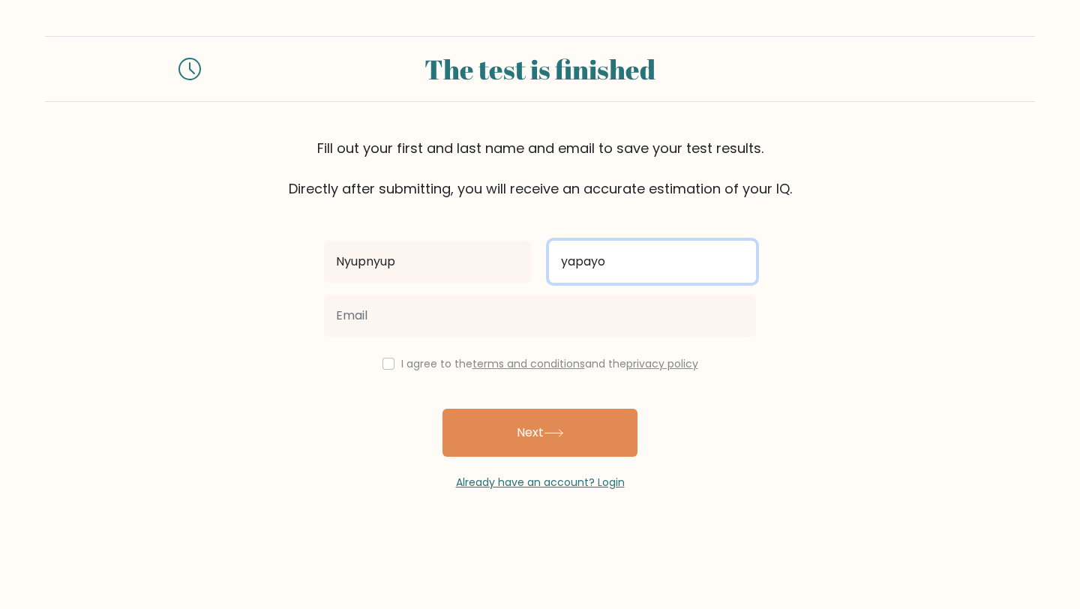
type input "yapayo"
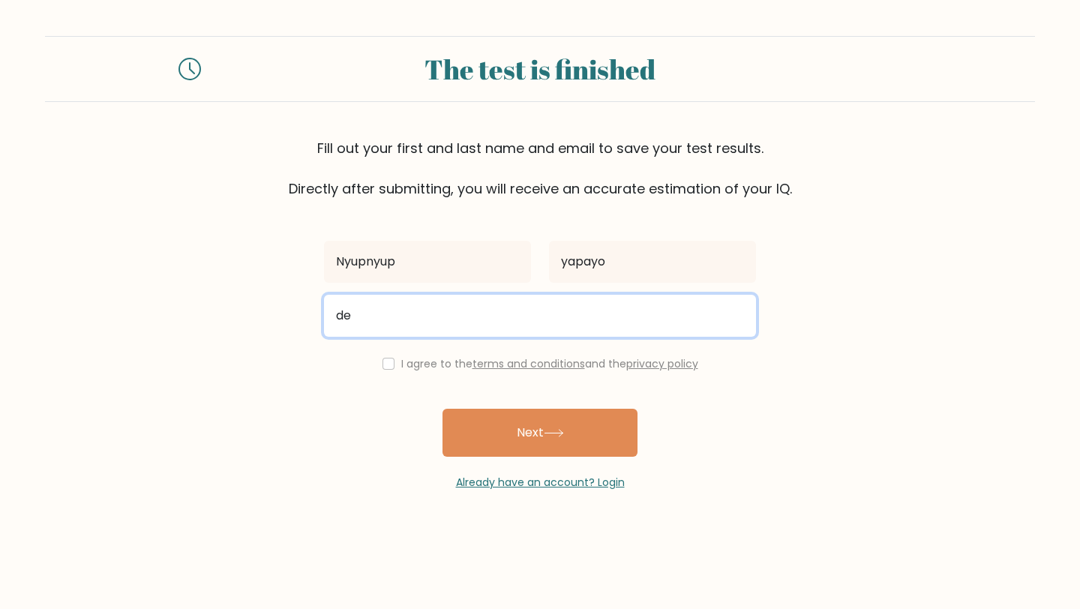
type input "[EMAIL_ADDRESS][DOMAIN_NAME]"
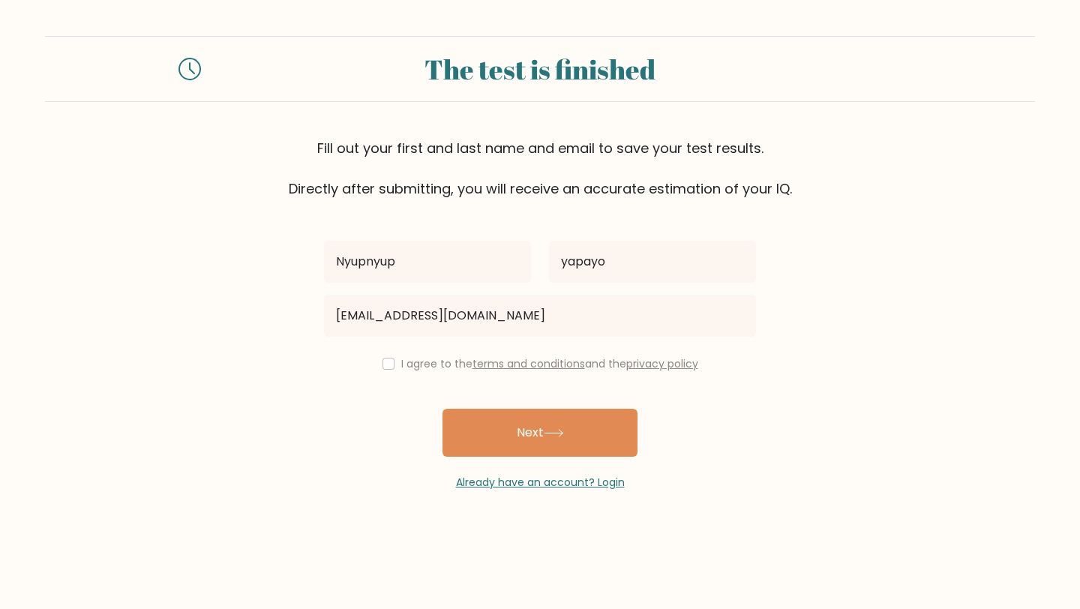
click at [387, 369] on div "I agree to the terms and conditions and the privacy policy" at bounding box center [540, 364] width 450 height 18
click at [385, 365] on input "checkbox" at bounding box center [389, 364] width 12 height 12
checkbox input "true"
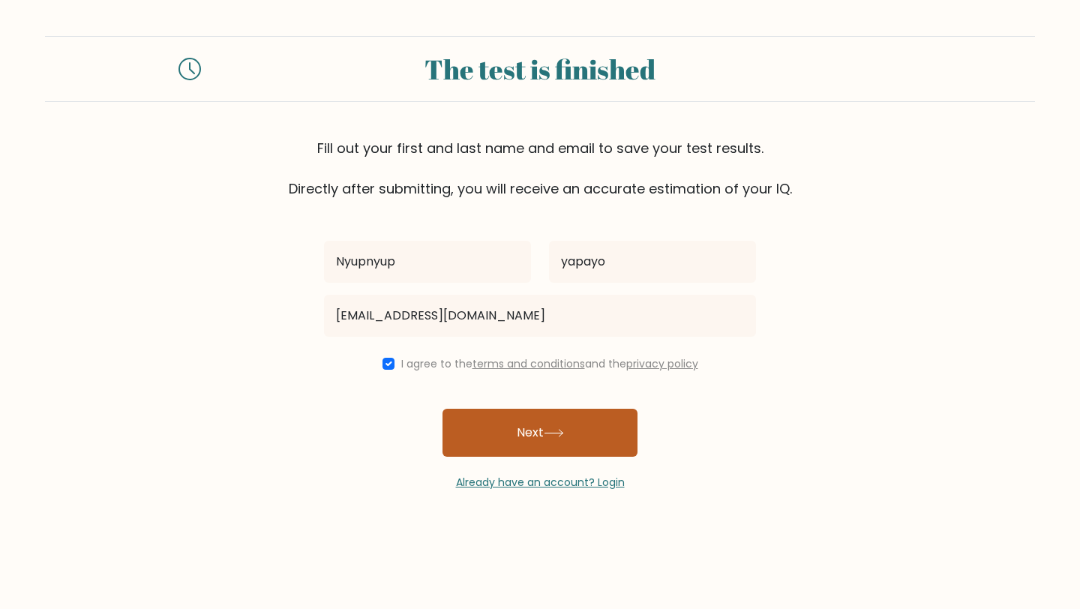
click at [513, 439] on button "Next" at bounding box center [540, 433] width 195 height 48
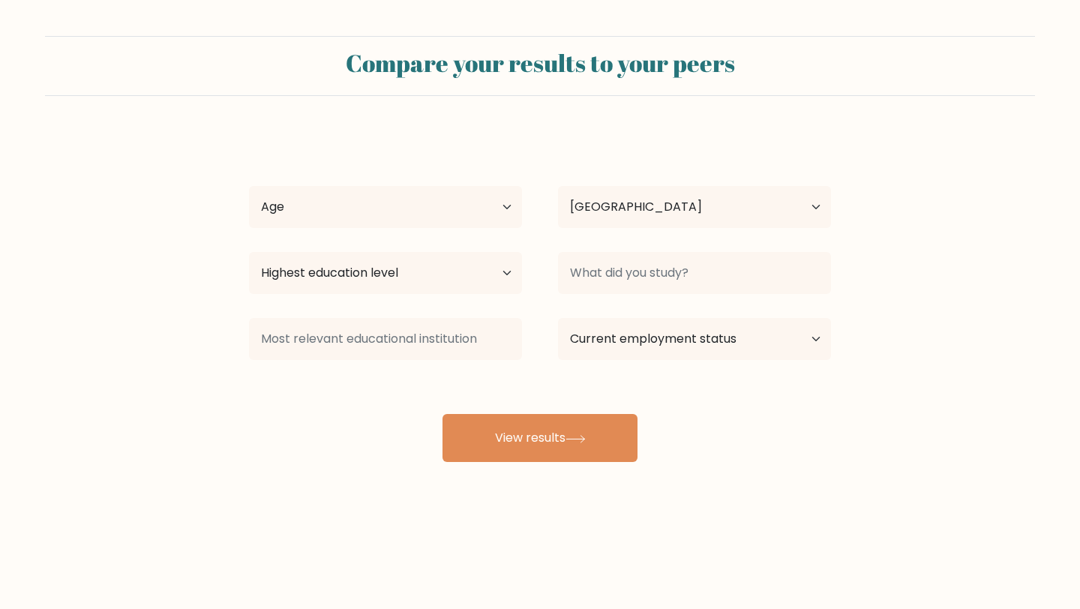
select select "ID"
click at [414, 263] on select "Highest education level No schooling Primary Lower Secondary Upper Secondary Oc…" at bounding box center [385, 273] width 273 height 42
select select "masters_degree"
click at [249, 252] on select "Highest education level No schooling Primary Lower Secondary Upper Secondary Oc…" at bounding box center [385, 273] width 273 height 42
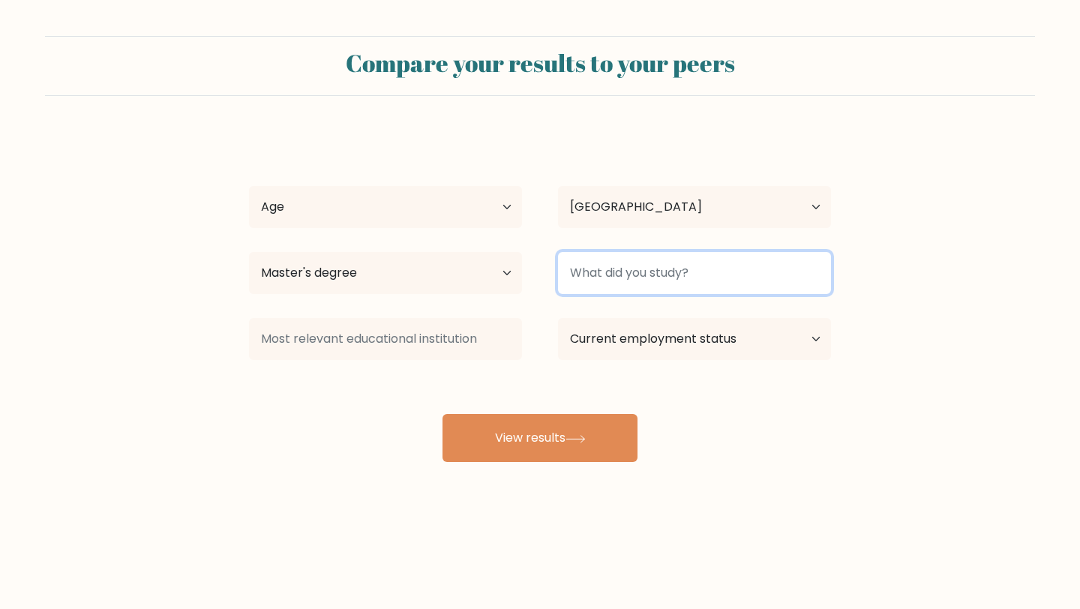
click at [642, 263] on input at bounding box center [694, 273] width 273 height 42
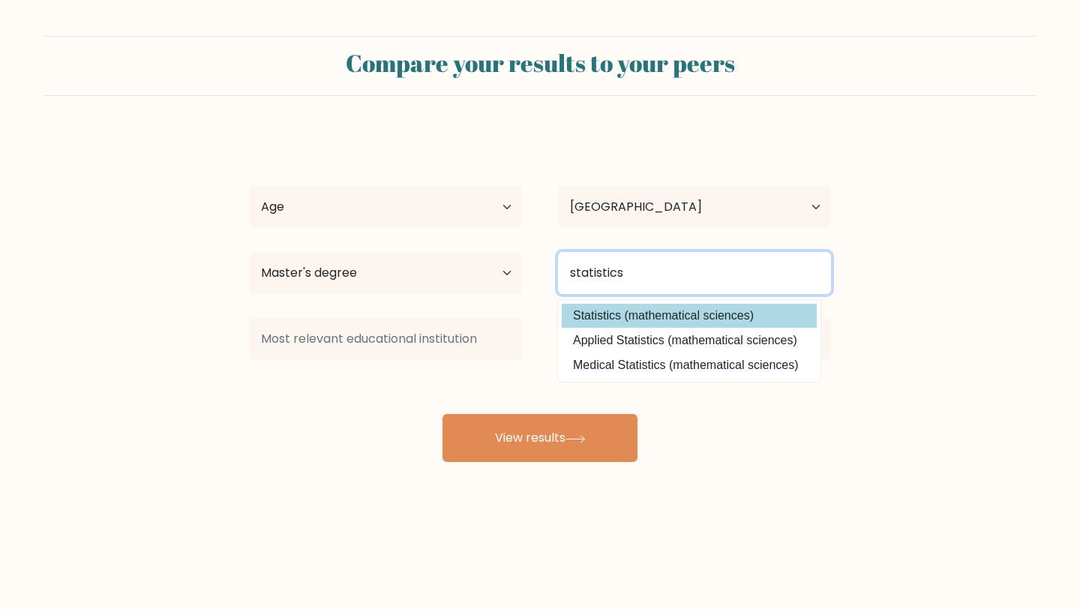
type input "statistics"
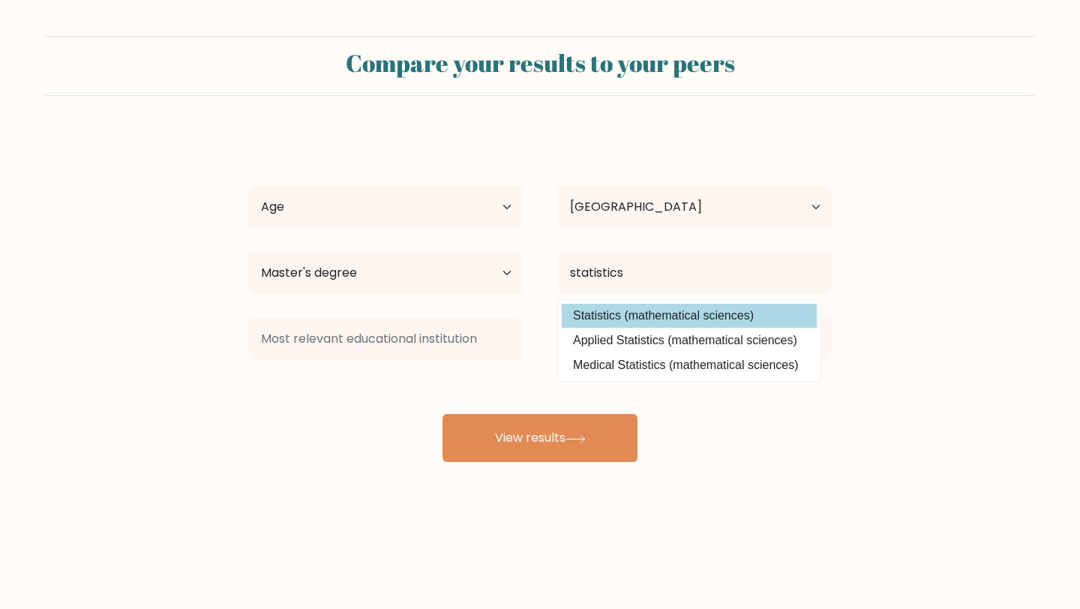
click at [654, 323] on div "Nyupnyup yapayo Age Under [DEMOGRAPHIC_DATA] [DEMOGRAPHIC_DATA] [DEMOGRAPHIC_DA…" at bounding box center [540, 297] width 600 height 330
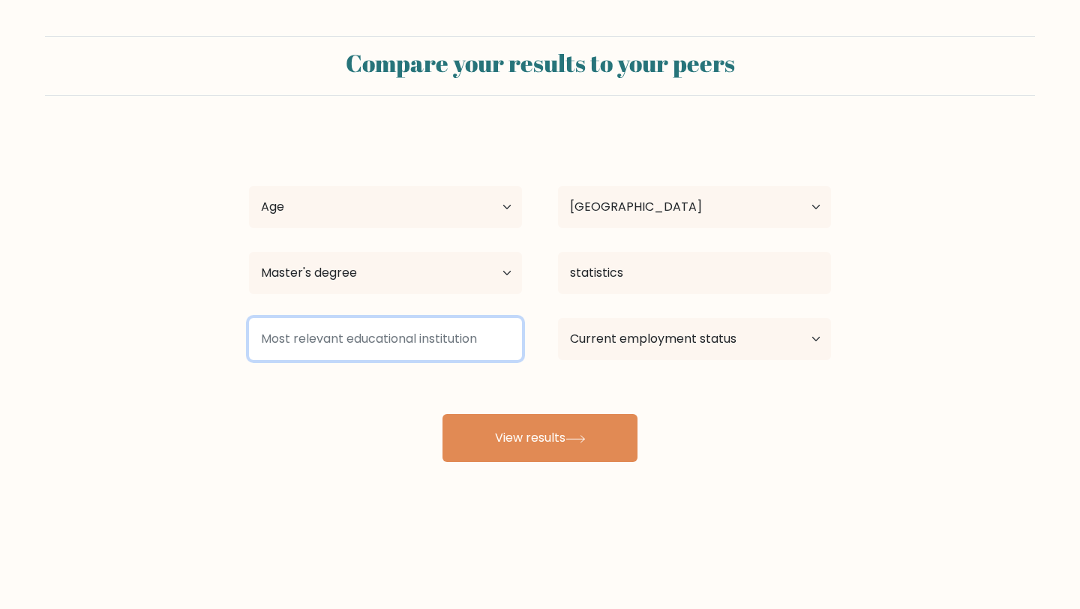
click at [419, 344] on input at bounding box center [385, 339] width 273 height 42
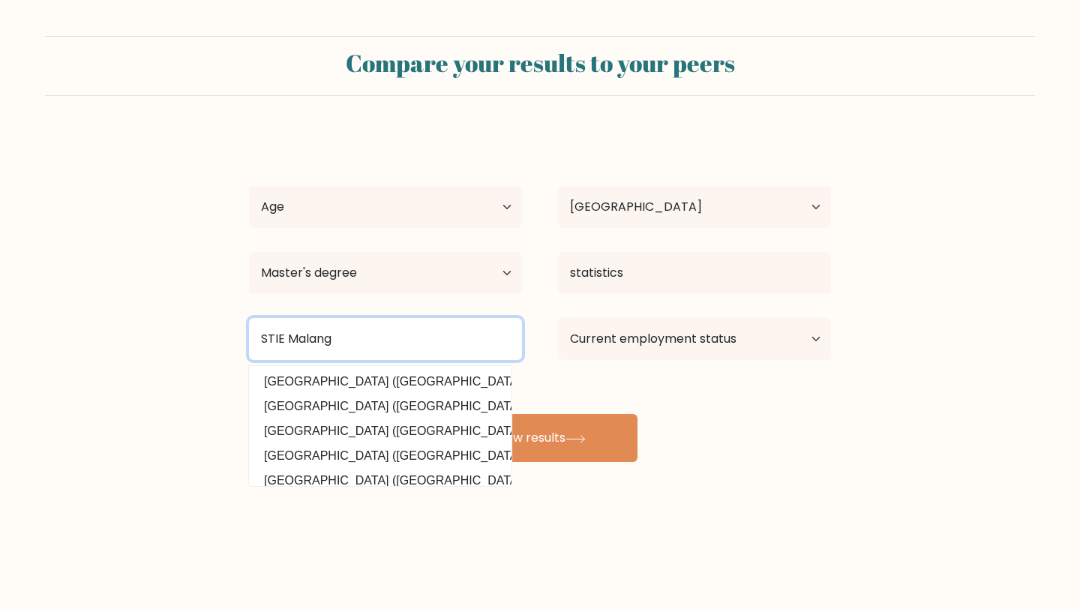
type input "STIE Malang"
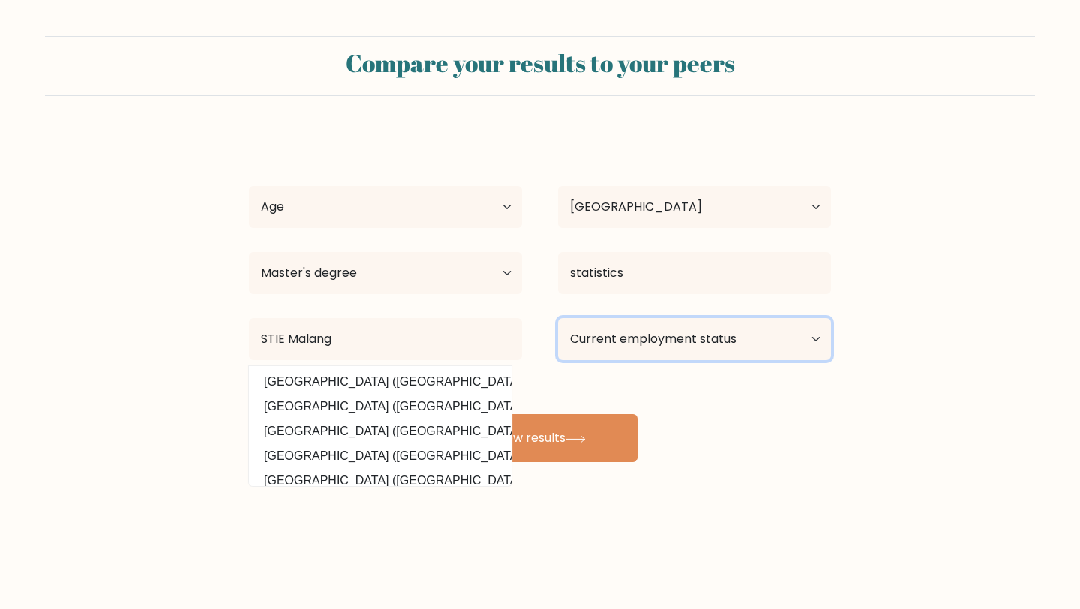
click at [620, 341] on select "Current employment status Employed Student Retired Other / prefer not to answer" at bounding box center [694, 339] width 273 height 42
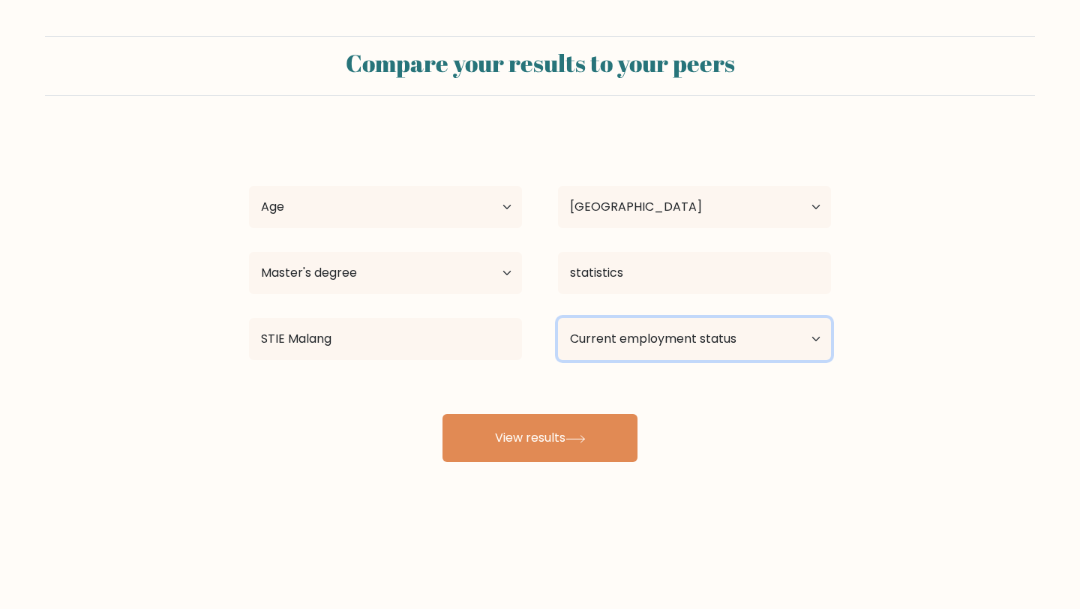
select select "employed"
click at [558, 318] on select "Current employment status Employed Student Retired Other / prefer not to answer" at bounding box center [694, 339] width 273 height 42
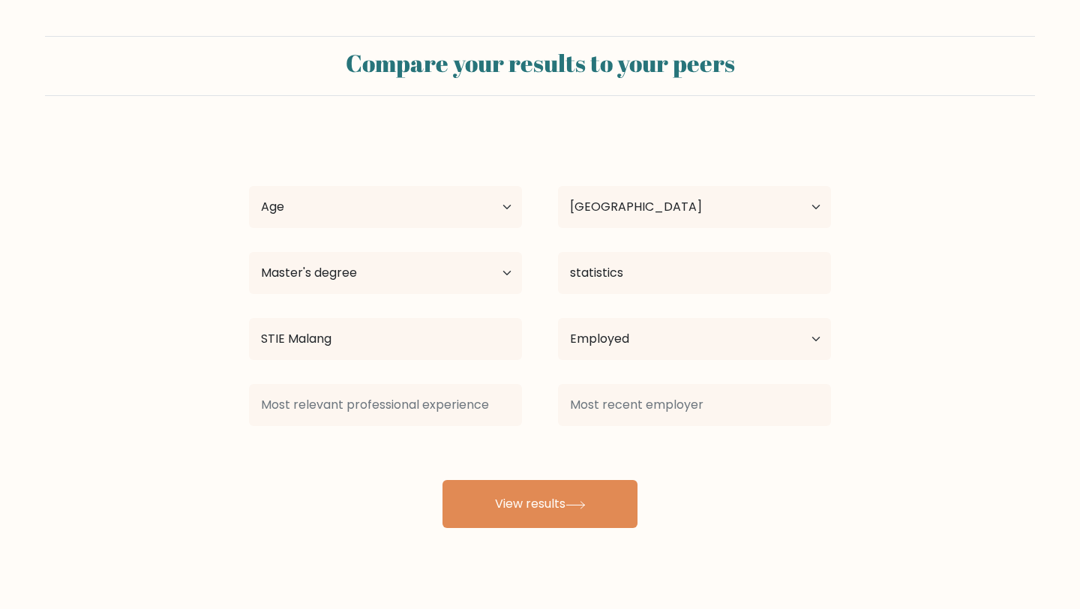
click at [404, 182] on div "Age Under 18 years old 18-24 years old 25-34 years old 35-44 years old 45-54 ye…" at bounding box center [385, 207] width 309 height 54
click at [411, 206] on select "Age Under 18 years old 18-24 years old 25-34 years old 35-44 years old 45-54 ye…" at bounding box center [385, 207] width 273 height 42
select select "25_34"
click at [249, 186] on select "Age Under 18 years old 18-24 years old 25-34 years old 35-44 years old 45-54 ye…" at bounding box center [385, 207] width 273 height 42
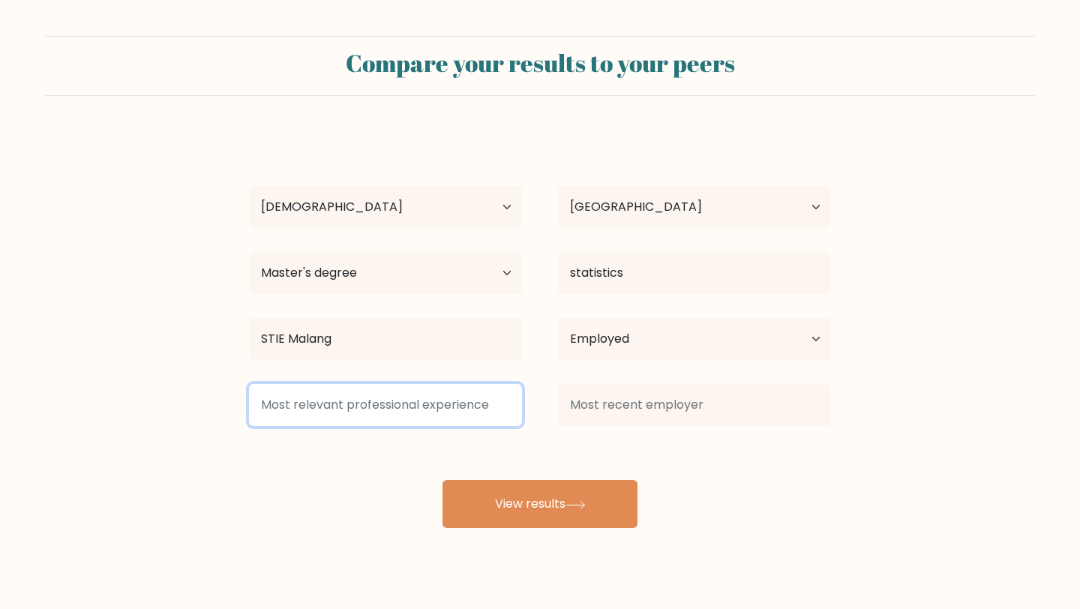
click at [413, 401] on input at bounding box center [385, 405] width 273 height 42
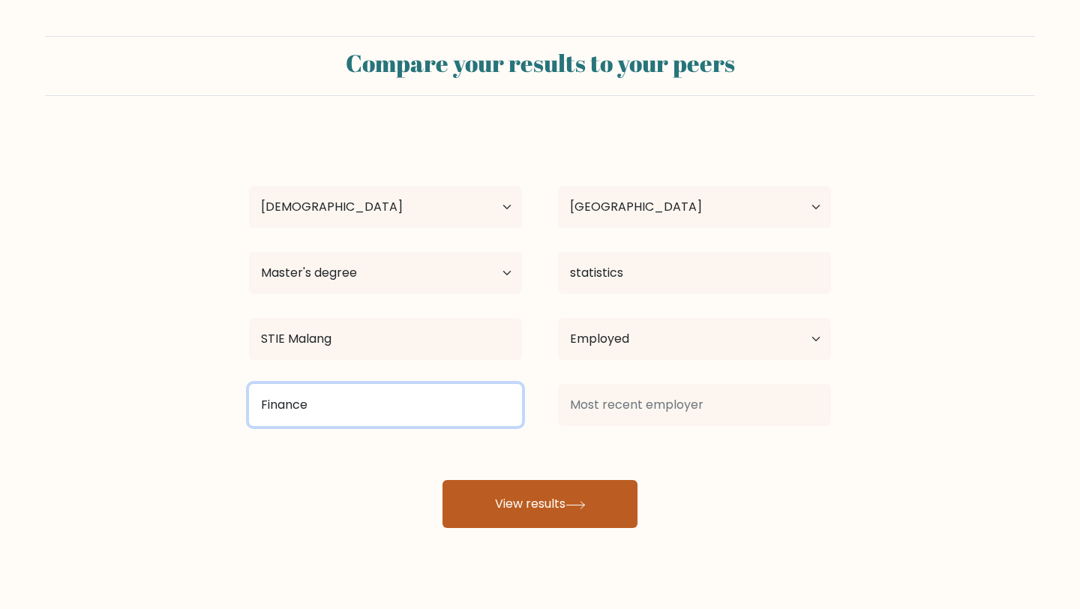
type input "Finance"
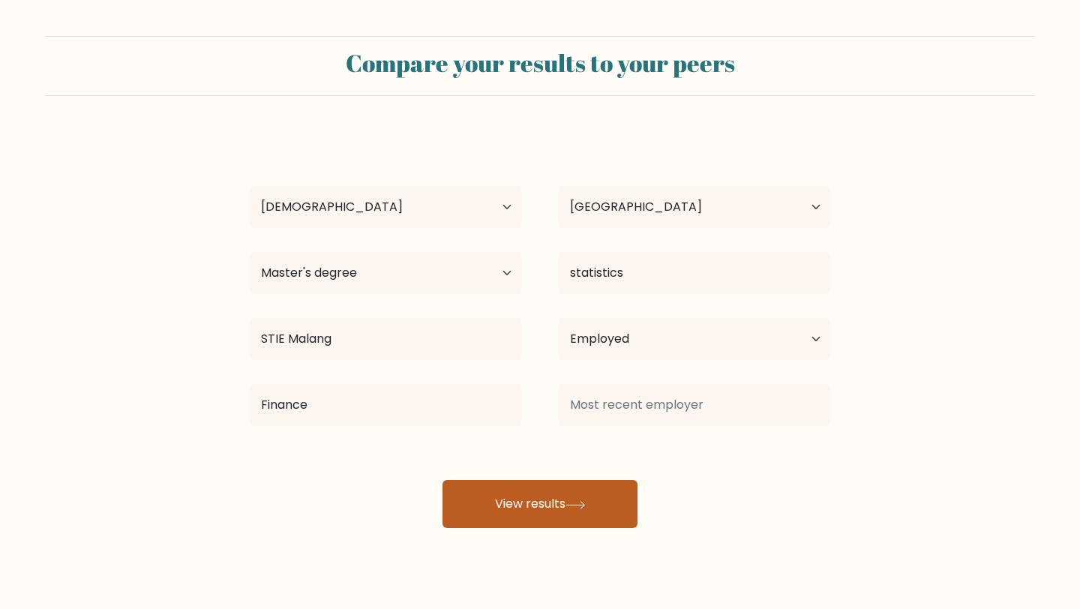
click at [548, 516] on button "View results" at bounding box center [540, 504] width 195 height 48
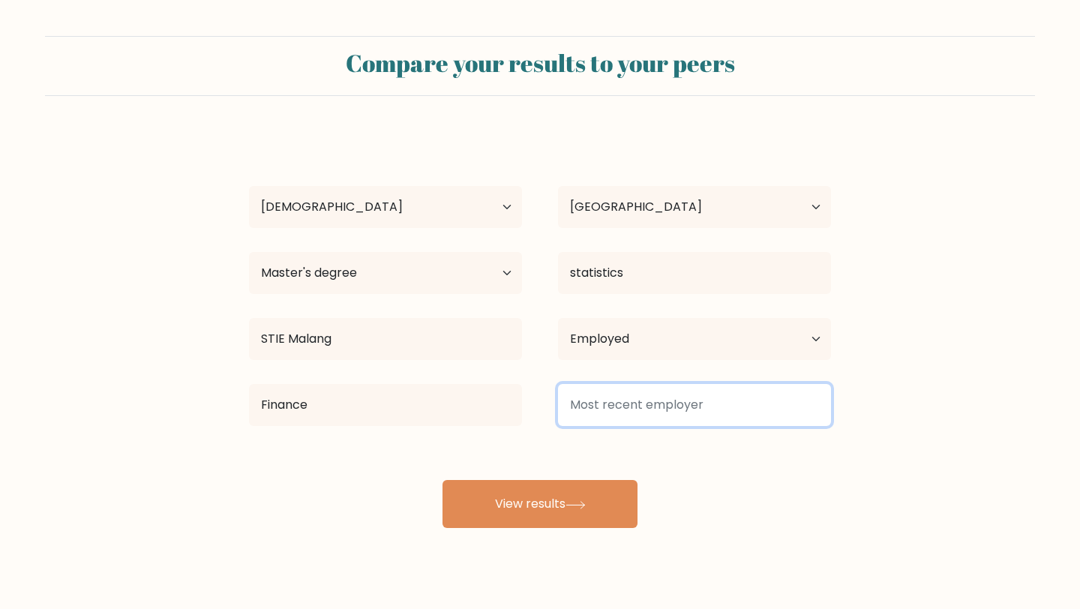
click at [623, 408] on input at bounding box center [694, 405] width 273 height 42
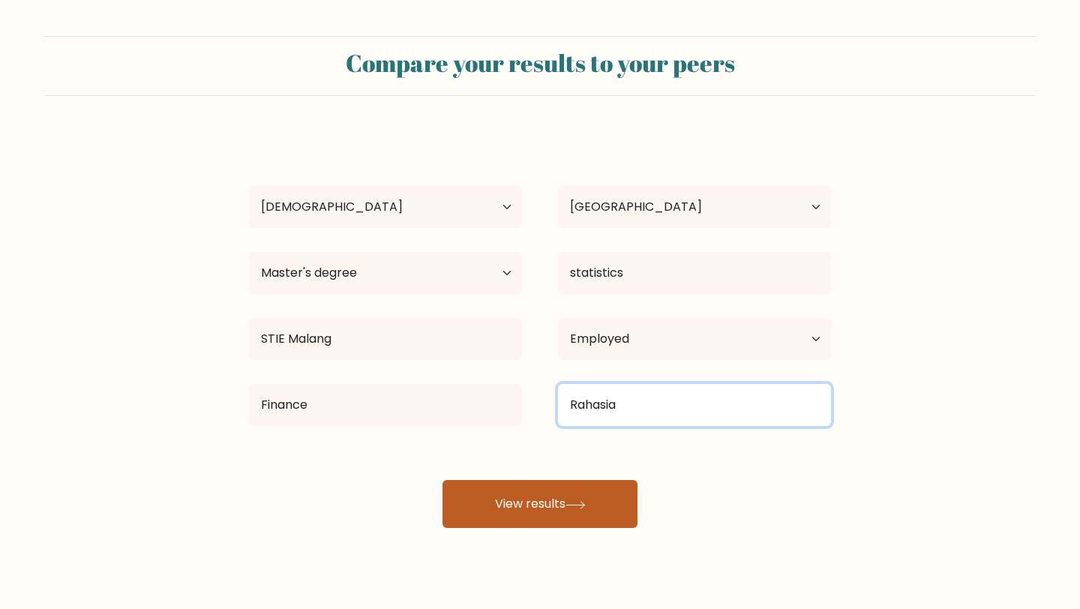
type input "Rahasia"
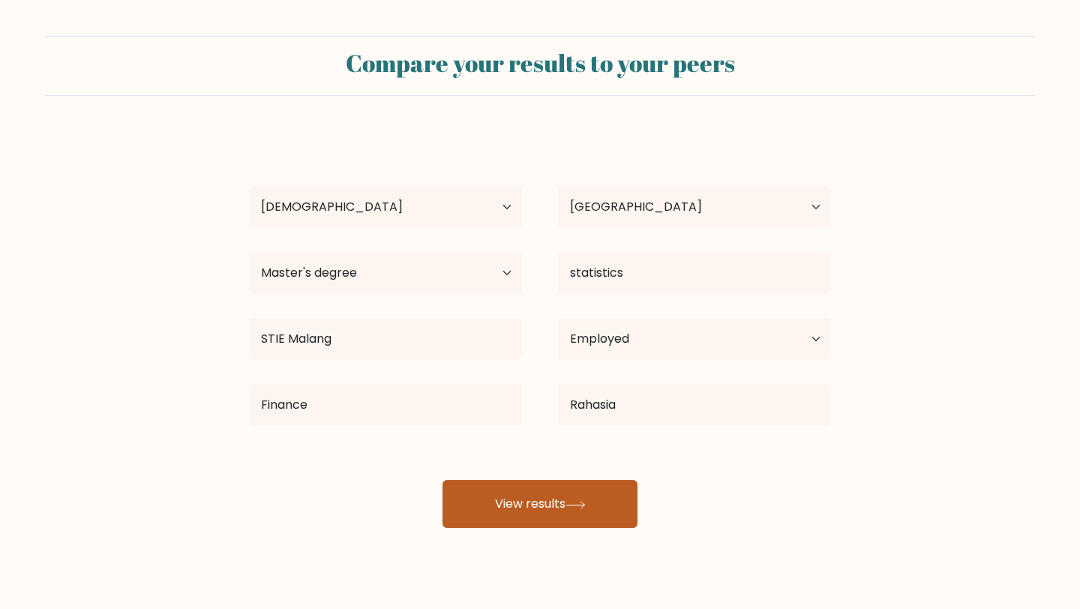
click at [605, 484] on button "View results" at bounding box center [540, 504] width 195 height 48
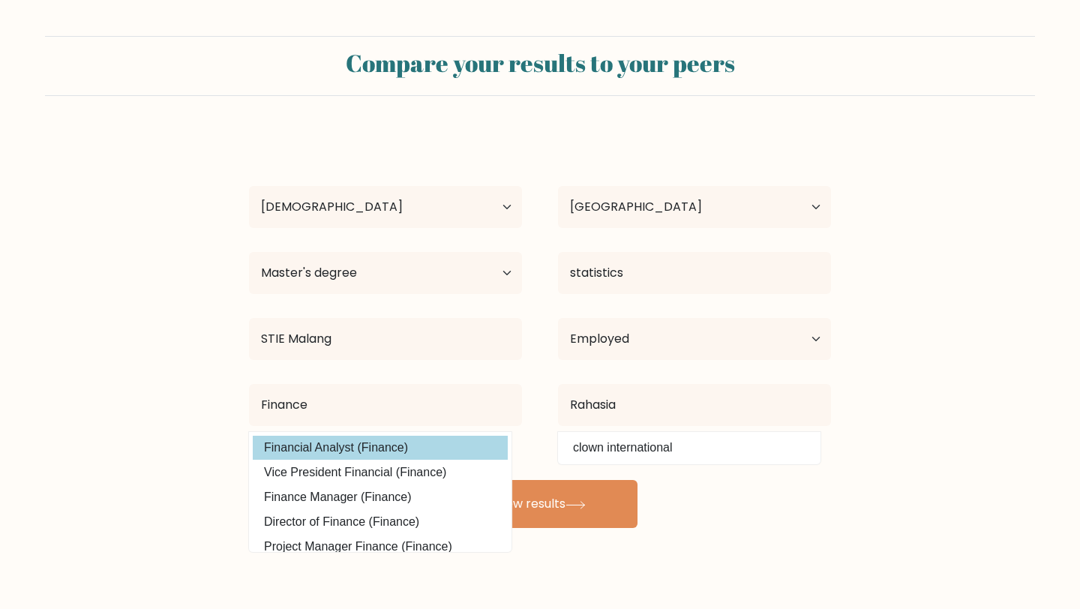
click at [434, 449] on option "Financial Analyst (Finance)" at bounding box center [380, 448] width 255 height 24
type input "Financial Analyst"
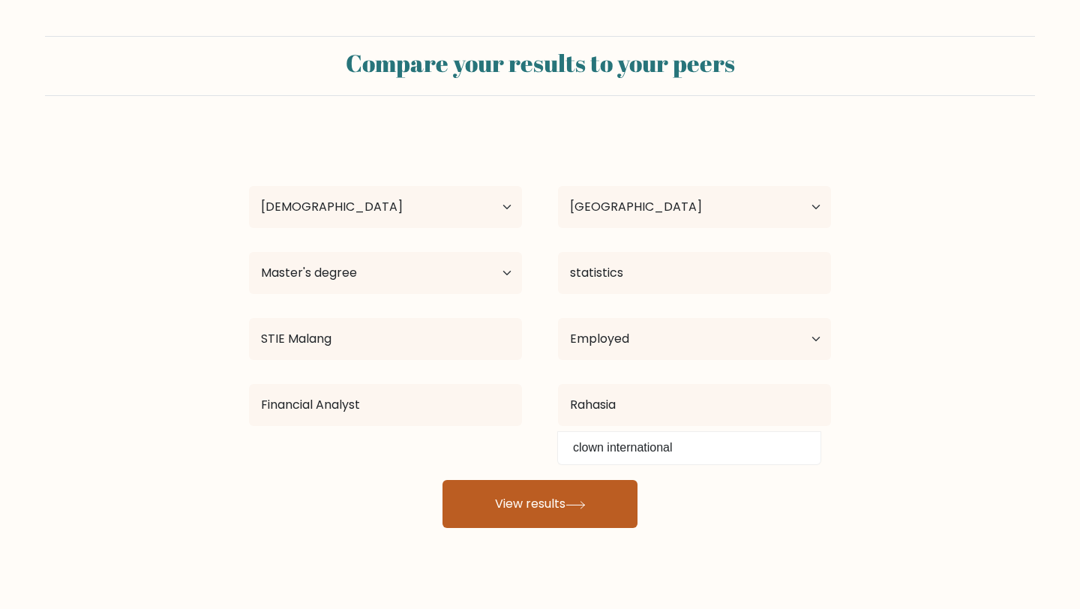
click at [584, 505] on icon at bounding box center [575, 504] width 18 height 7
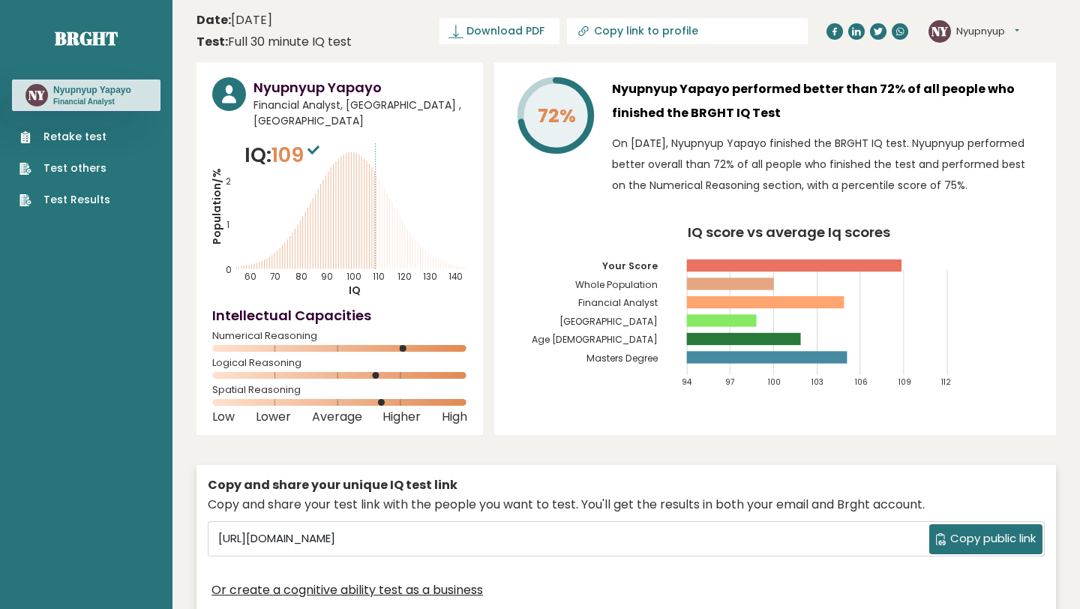
click at [80, 165] on link "Test others" at bounding box center [65, 169] width 91 height 16
